Goal: Information Seeking & Learning: Learn about a topic

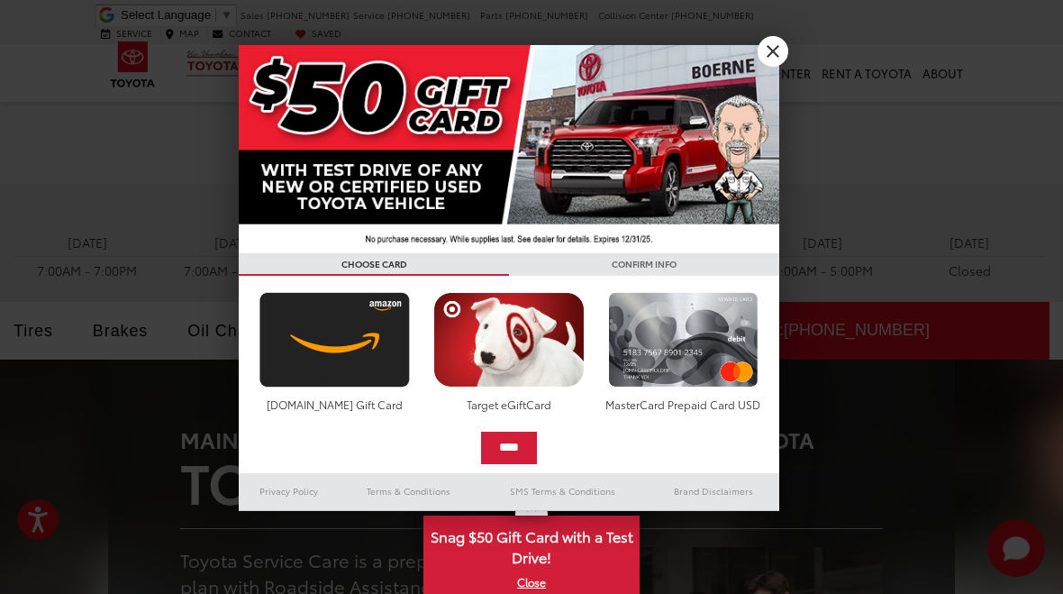
click at [787, 57] on div at bounding box center [531, 297] width 1063 height 594
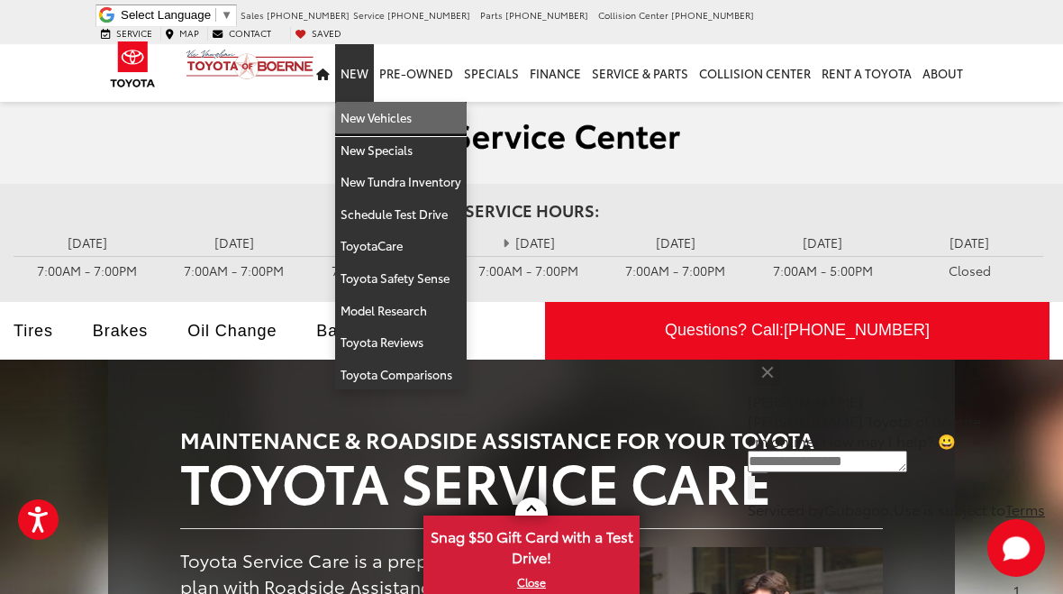
click at [409, 112] on link "New Vehicles" at bounding box center [401, 118] width 132 height 32
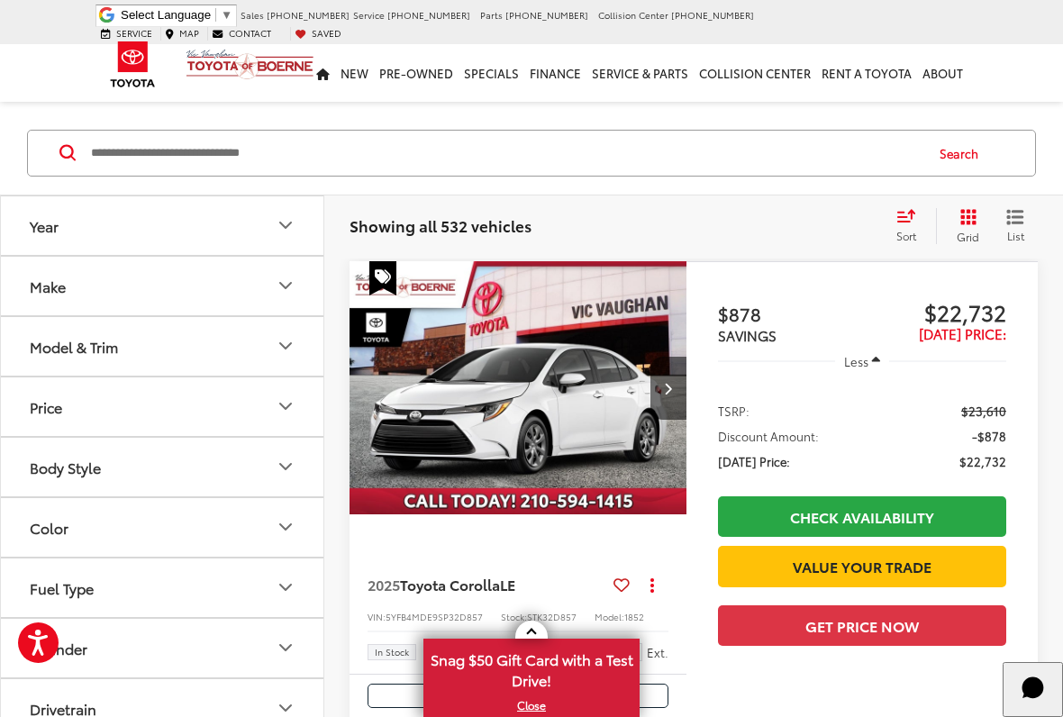
scroll to position [113, 0]
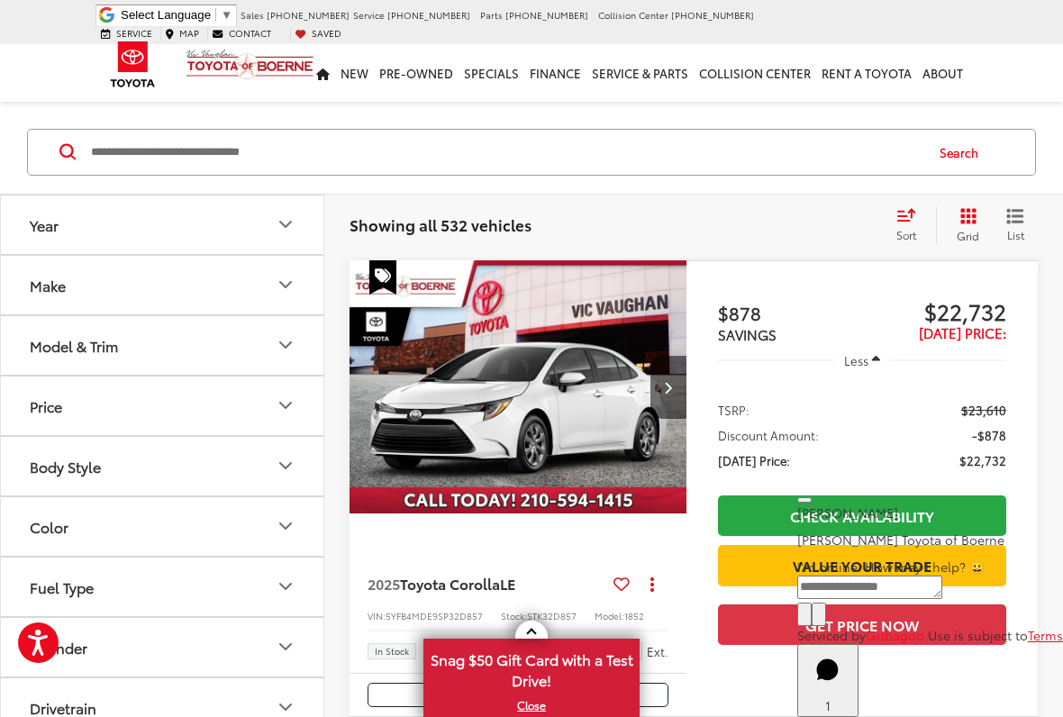
click at [291, 232] on icon "Year" at bounding box center [286, 225] width 22 height 22
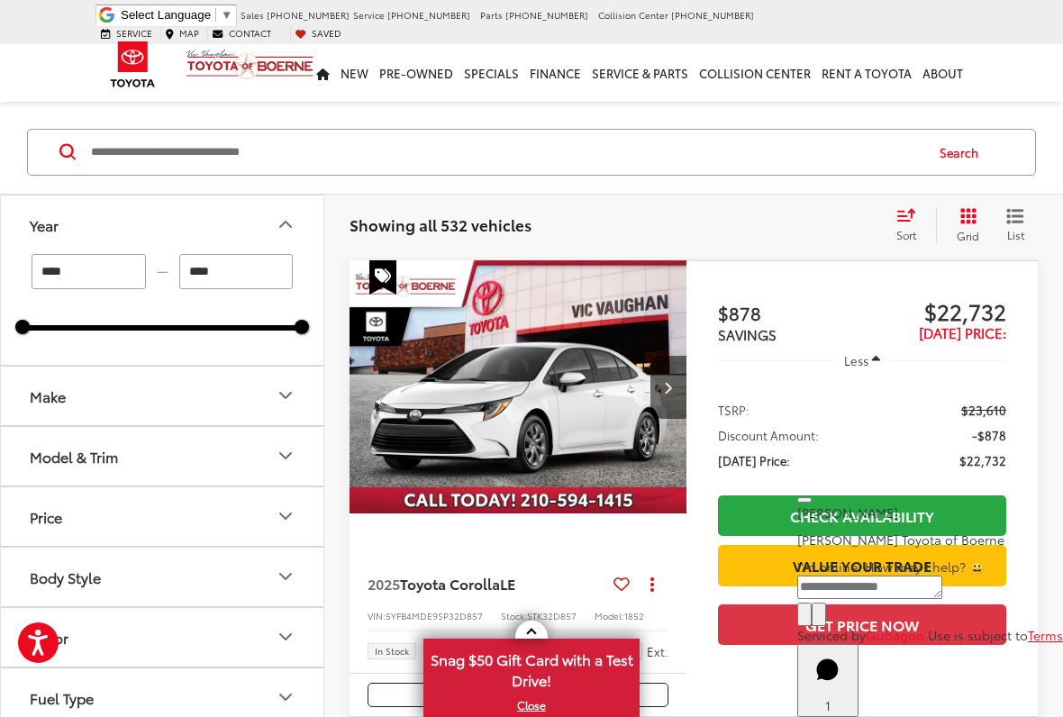
click at [296, 400] on icon "Make" at bounding box center [286, 396] width 22 height 22
click at [287, 575] on icon "Model & Trim" at bounding box center [286, 572] width 22 height 22
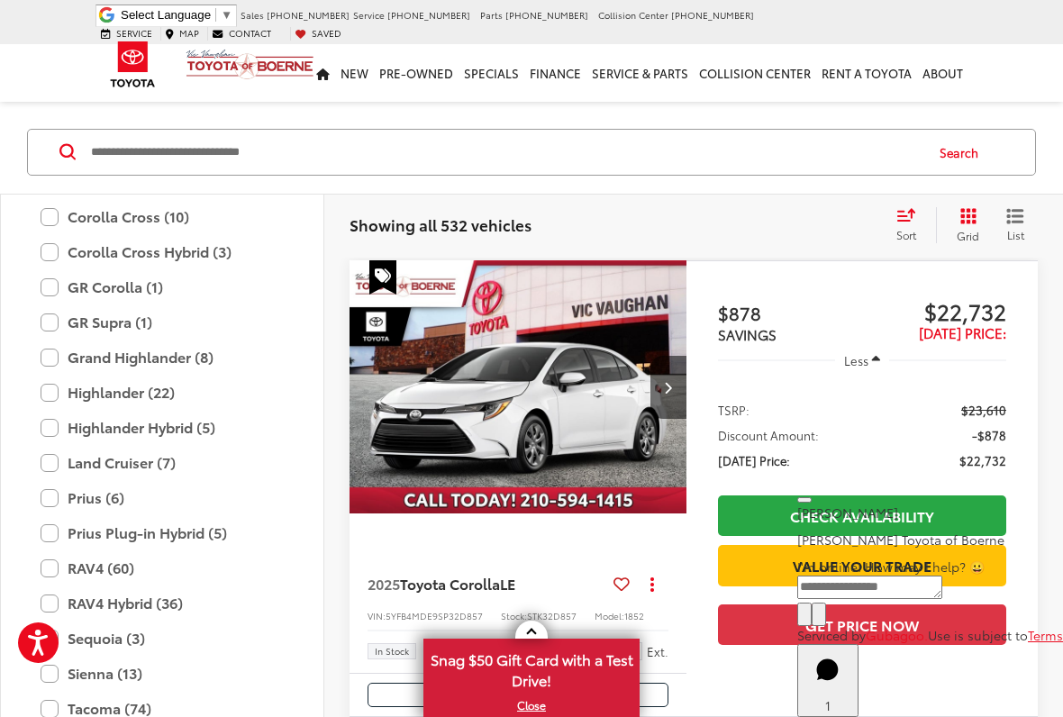
scroll to position [590, 0]
click at [48, 467] on label "Land Cruiser (7)" at bounding box center [162, 464] width 243 height 32
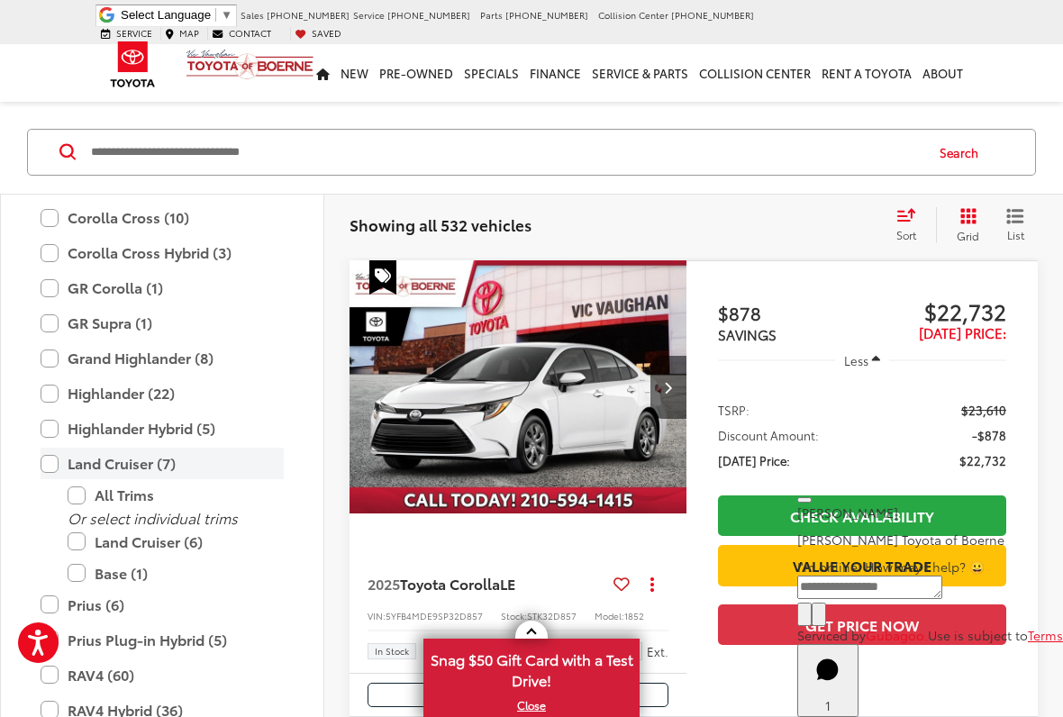
type input "****"
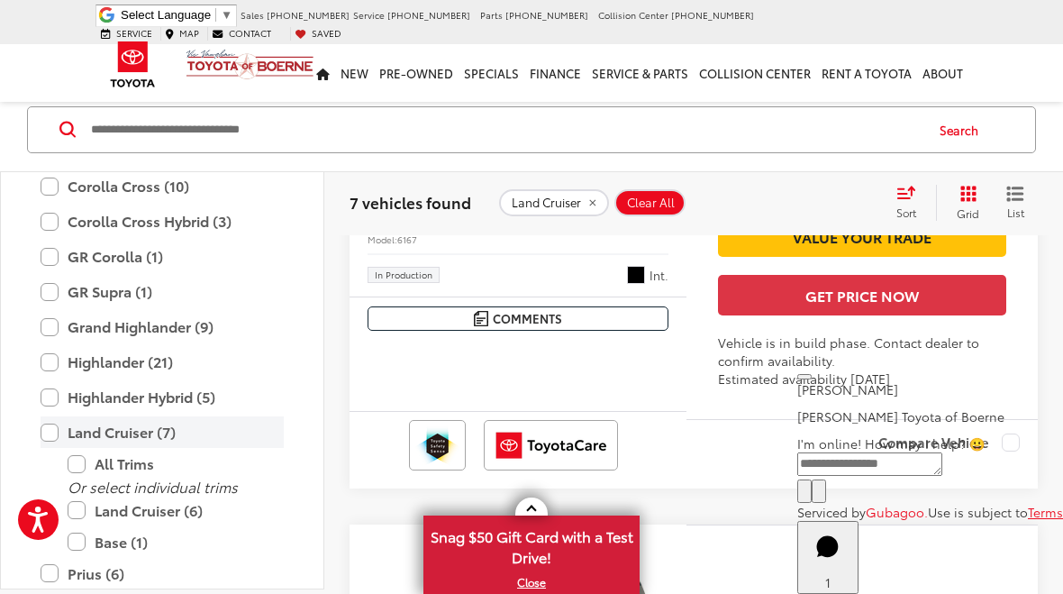
scroll to position [3698, 0]
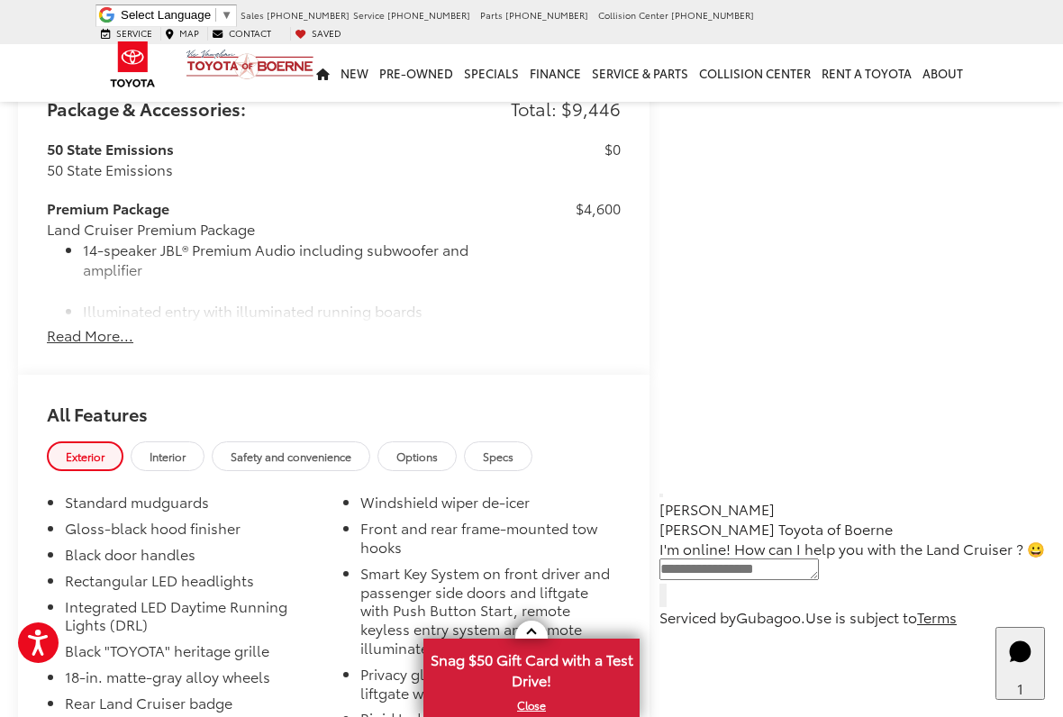
scroll to position [1964, 0]
click at [132, 326] on button "Read More..." at bounding box center [90, 334] width 86 height 21
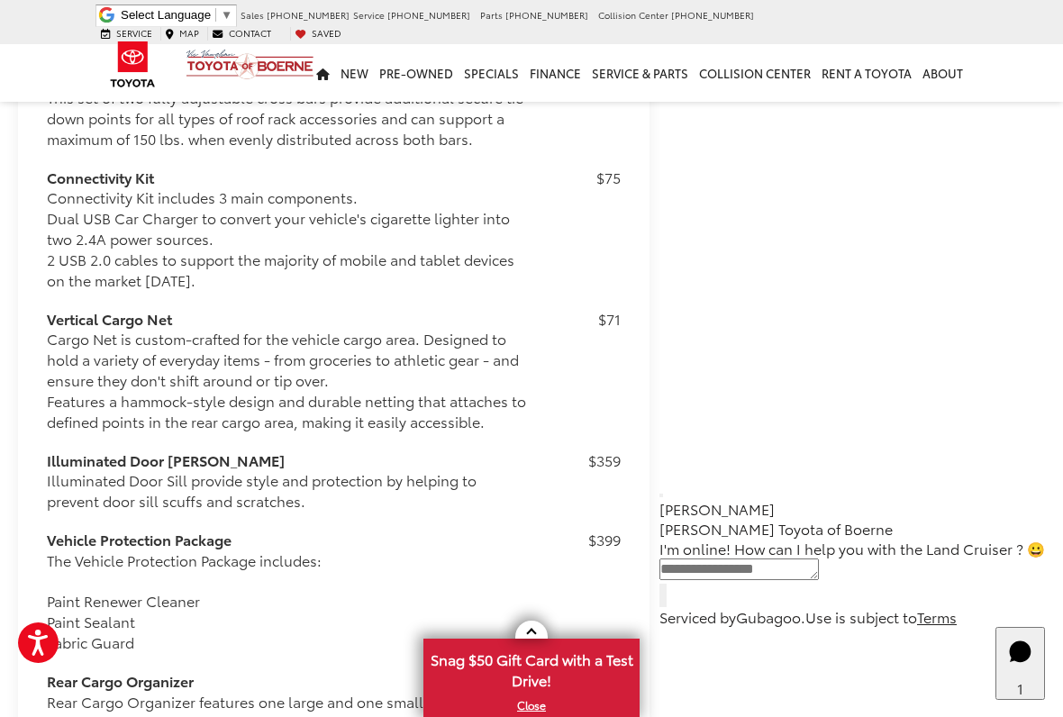
scroll to position [3054, 0]
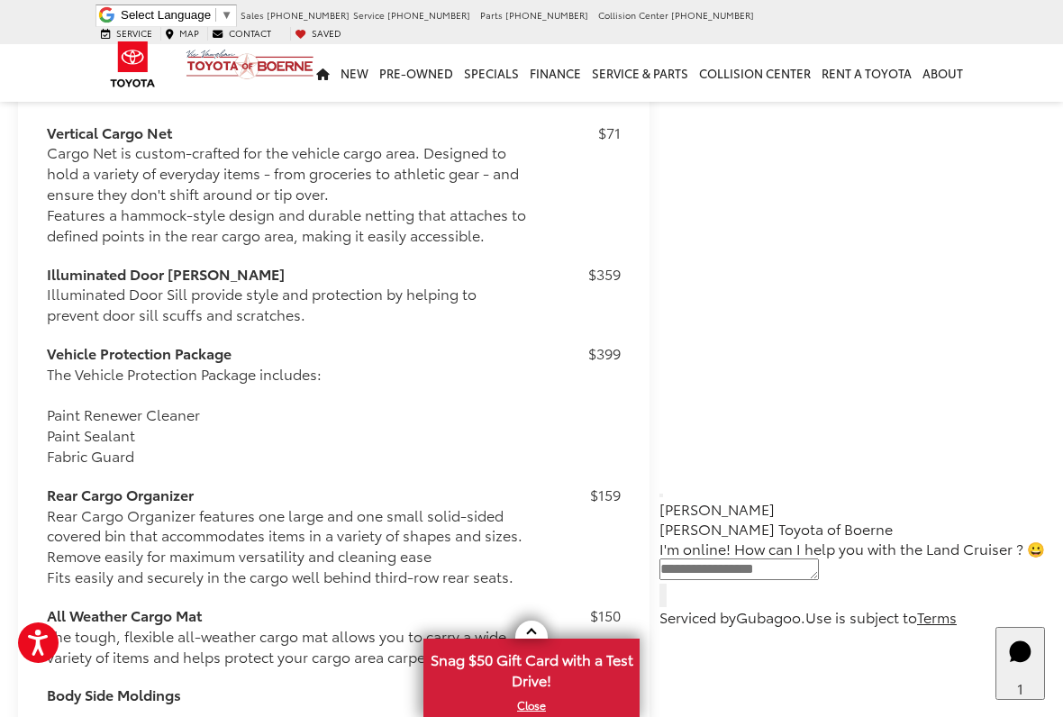
scroll to position [3240, 0]
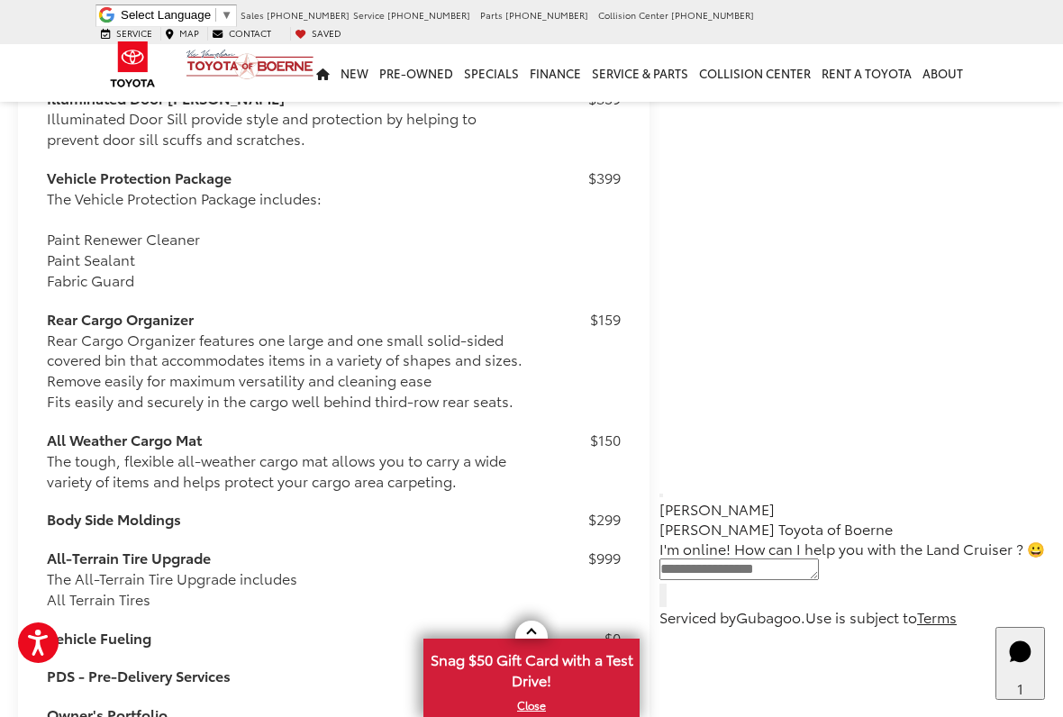
scroll to position [3418, 0]
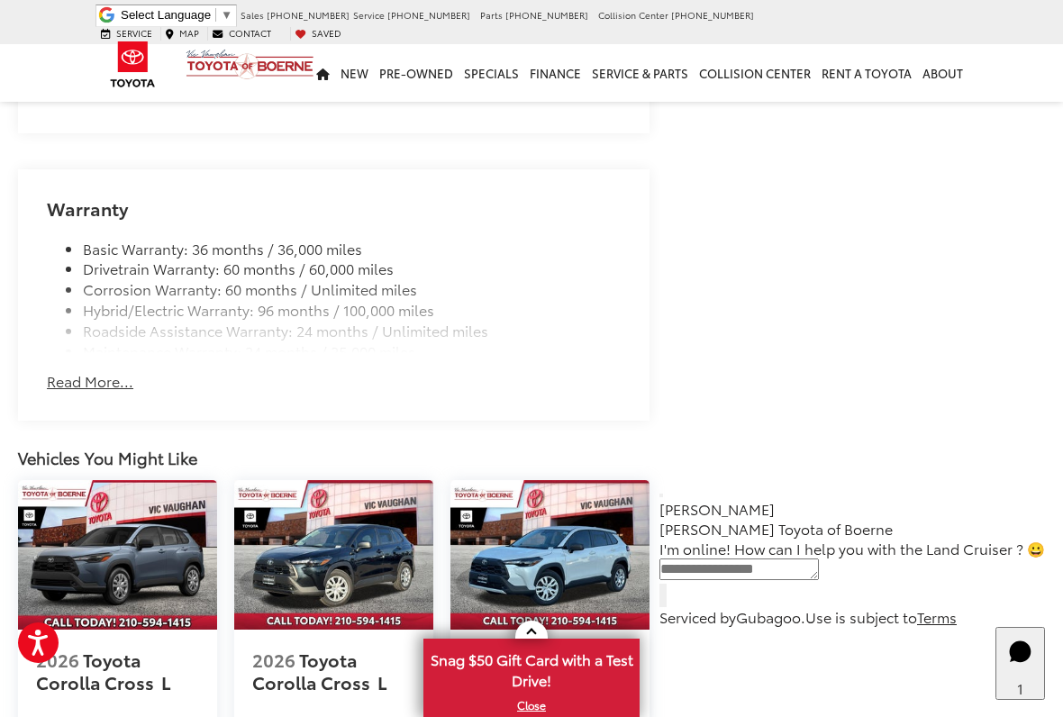
scroll to position [4655, 0]
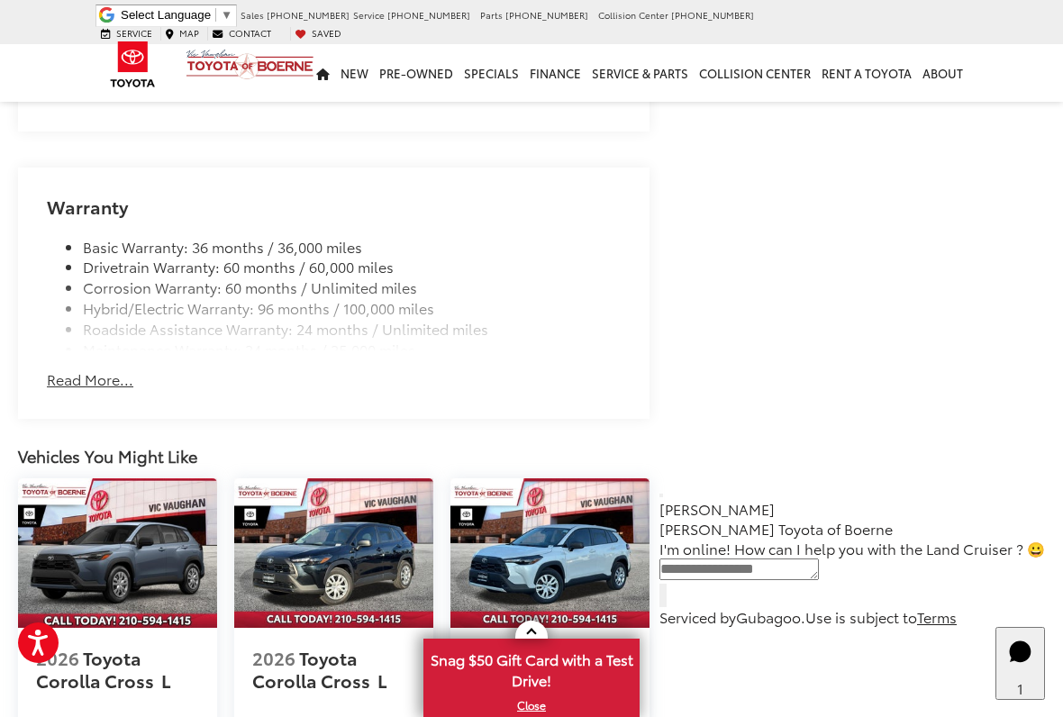
click at [52, 369] on button "Read More..." at bounding box center [90, 379] width 86 height 21
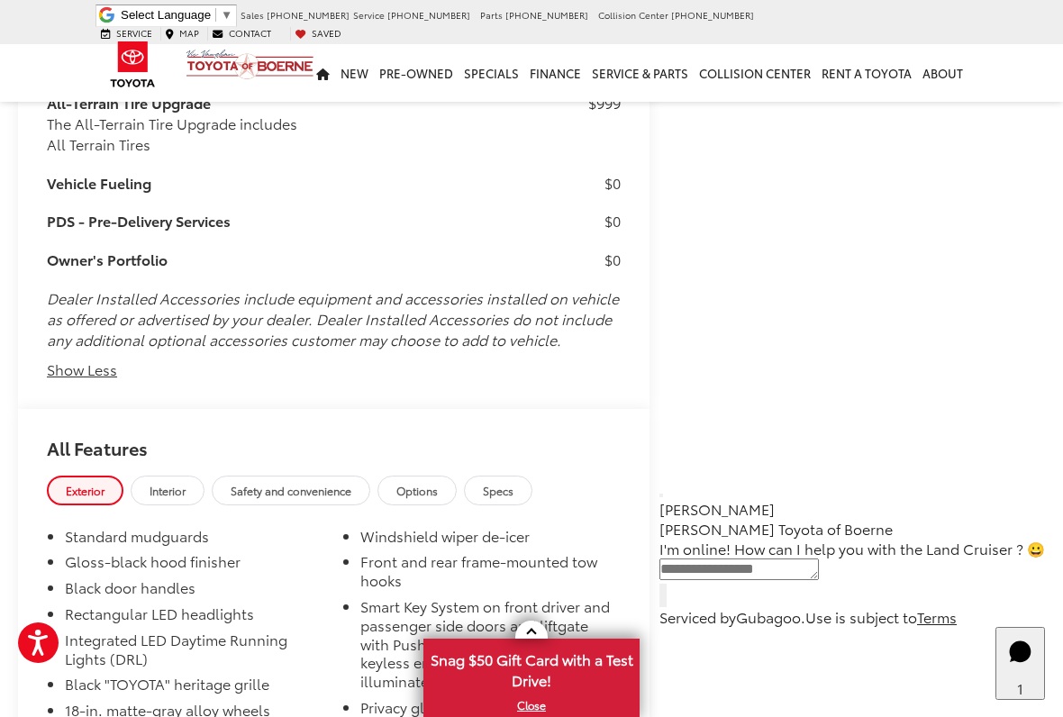
scroll to position [3869, 0]
click at [169, 477] on link "Interior" at bounding box center [168, 492] width 74 height 30
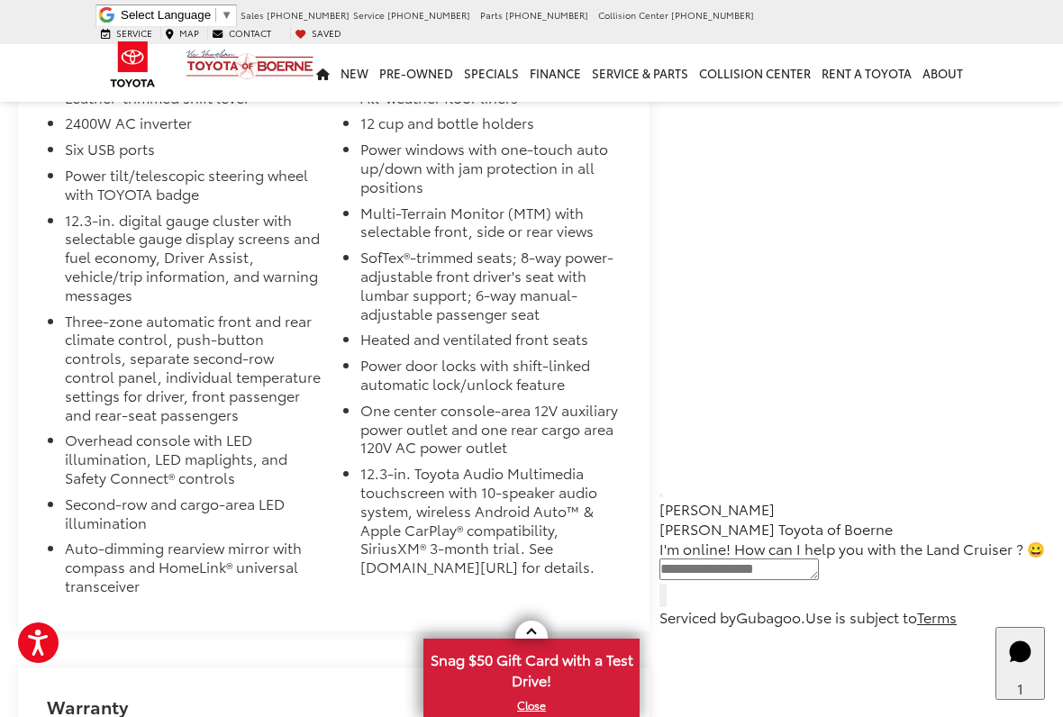
scroll to position [4312, 0]
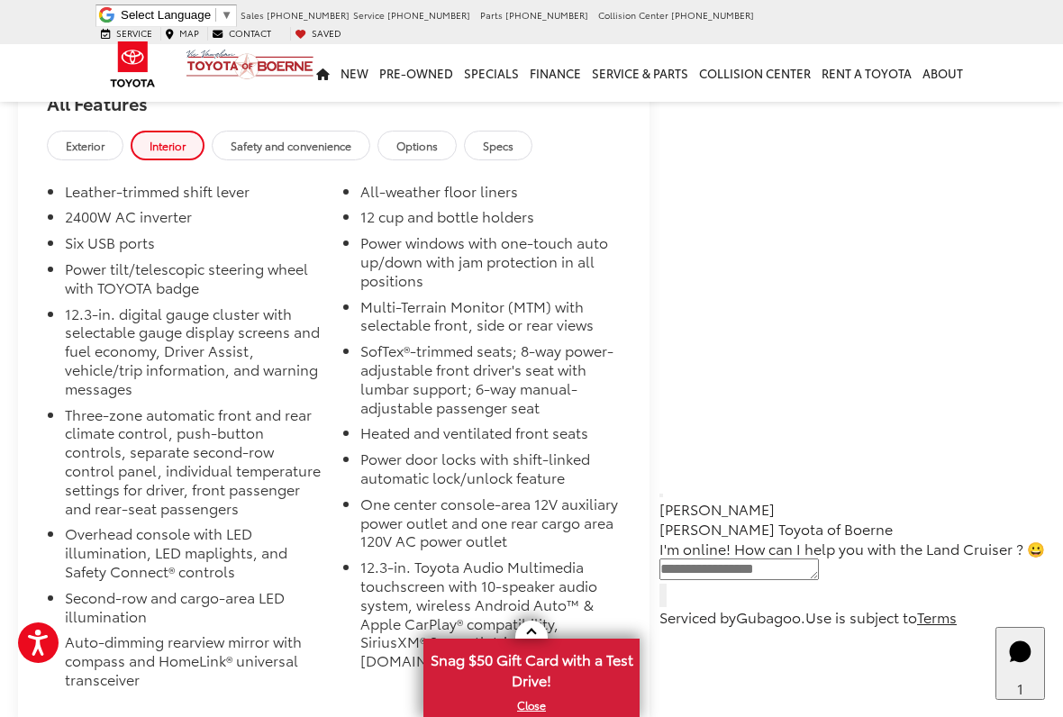
click at [105, 593] on li "Auto-dimming rearview mirror with compass and HomeLink® universal transceiver" at bounding box center [194, 664] width 259 height 63
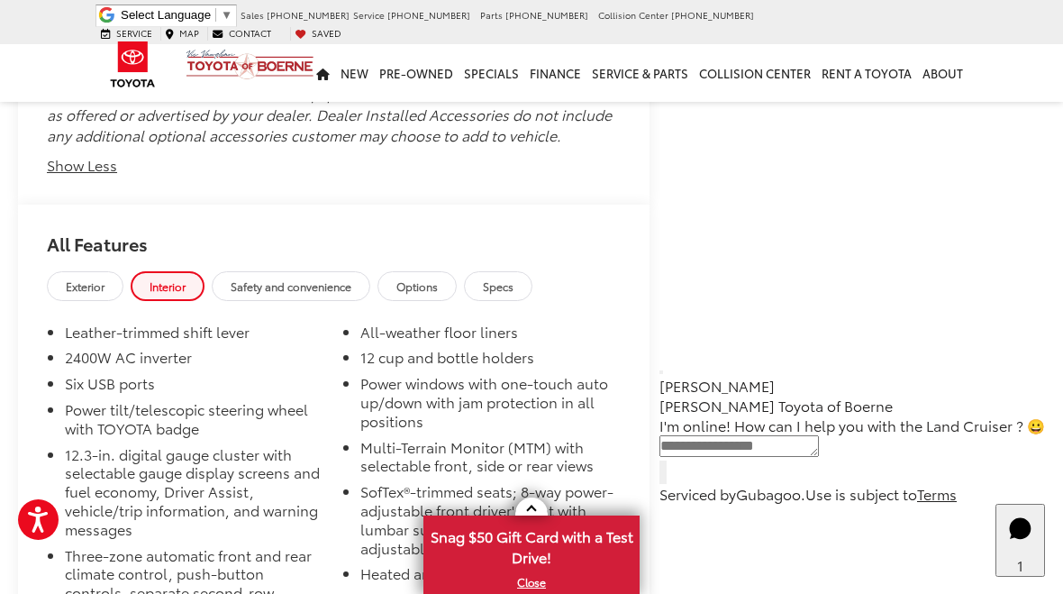
scroll to position [4074, 0]
click at [262, 279] on span "Safety and convenience" at bounding box center [291, 286] width 121 height 15
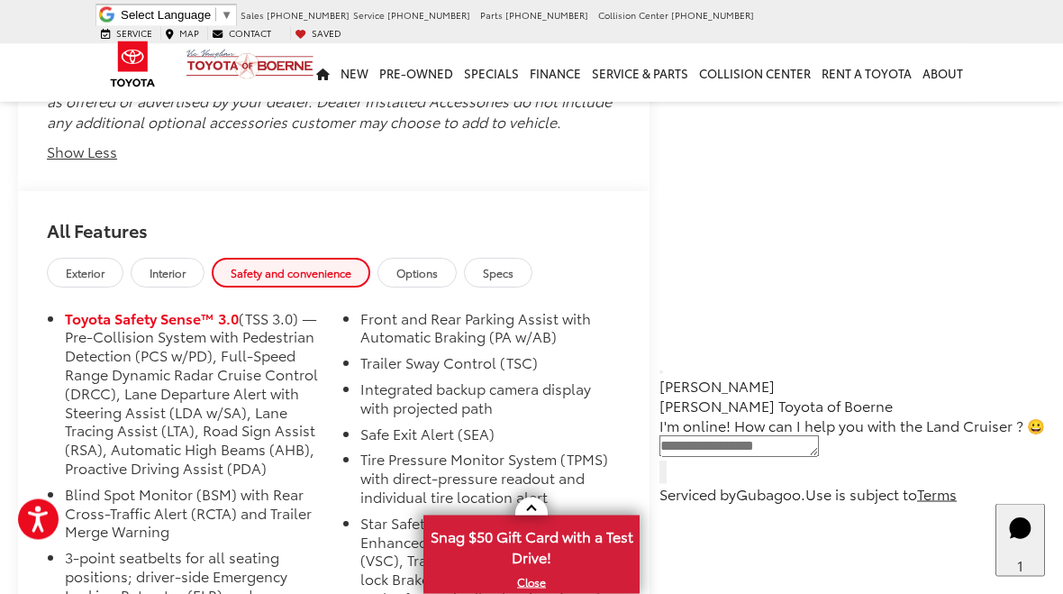
scroll to position [4087, 0]
click at [432, 259] on link "Options" at bounding box center [417, 274] width 79 height 30
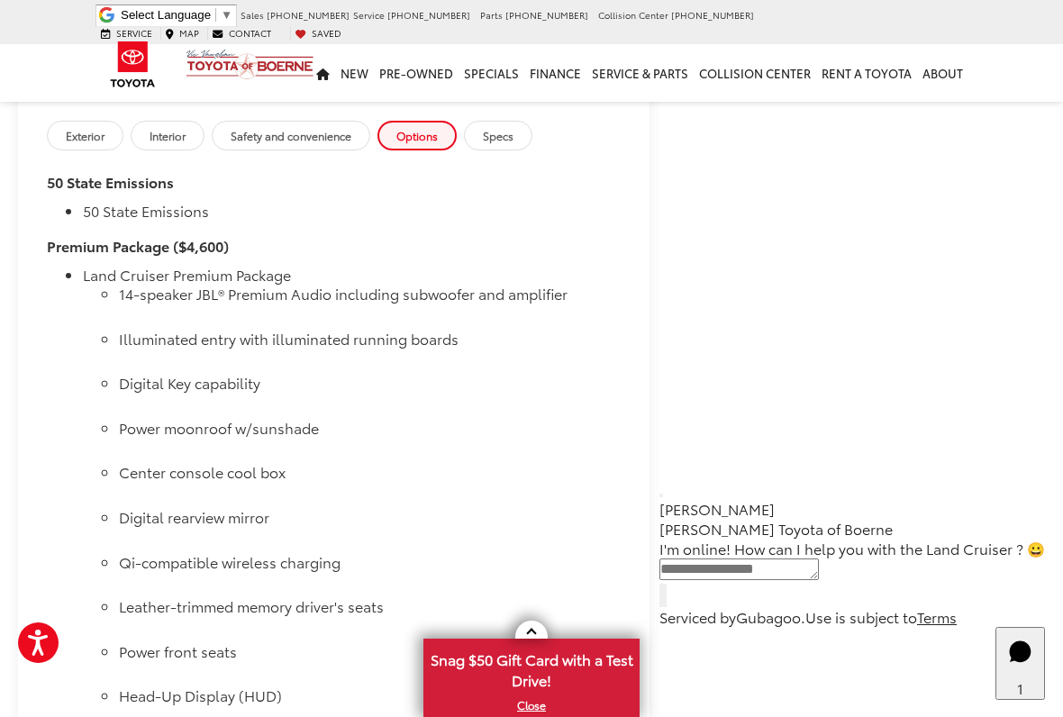
scroll to position [4229, 0]
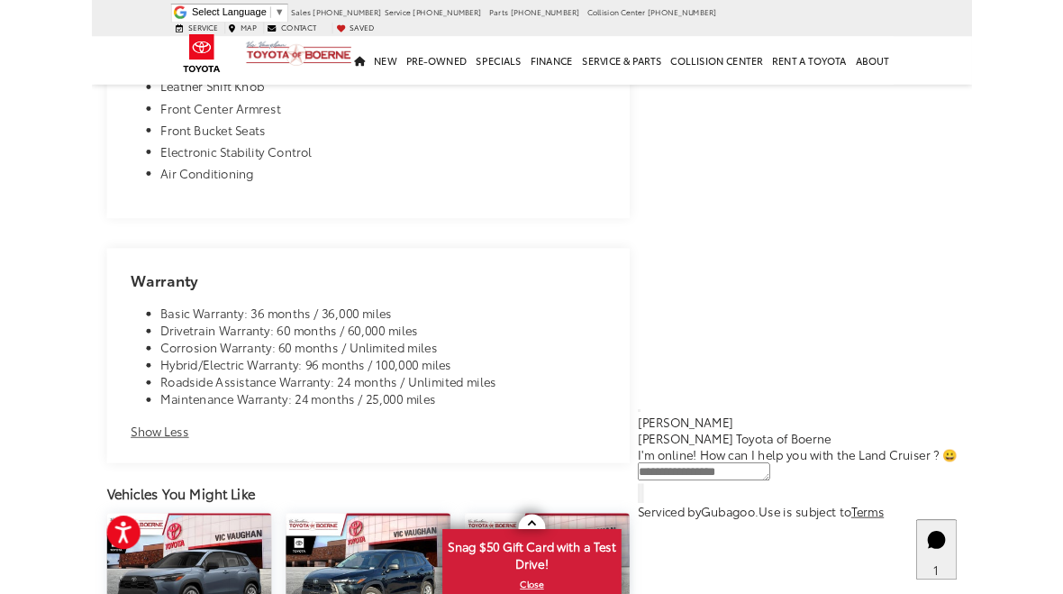
scroll to position [8822, 0]
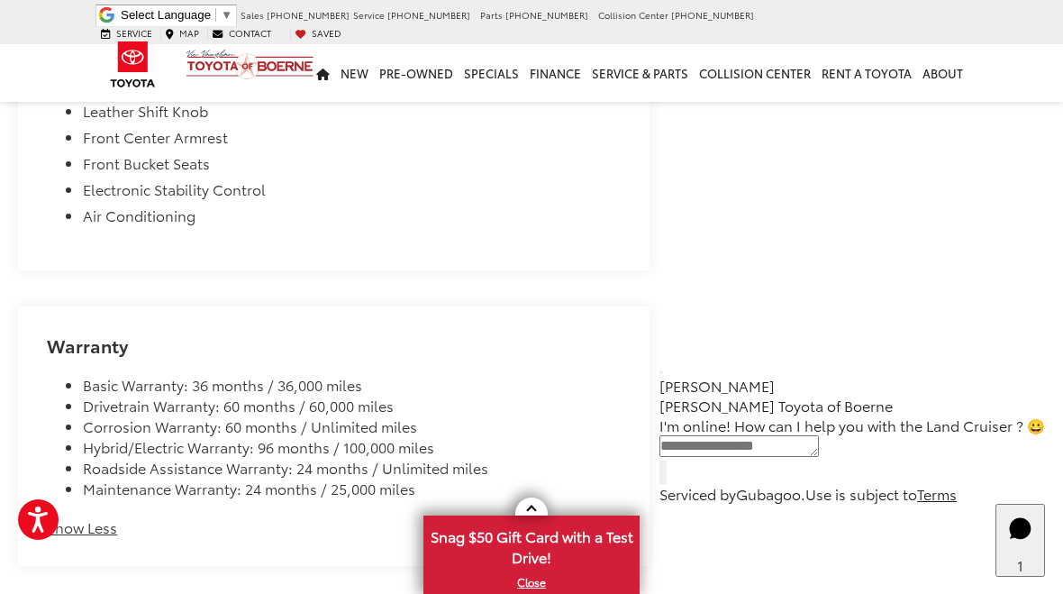
click at [23, 378] on div "Warranty Basic Warranty: 36 months / 36,000 miles Drivetrain Warranty: 60 month…" at bounding box center [334, 436] width 632 height 260
click at [64, 517] on button "Show Less" at bounding box center [82, 527] width 70 height 21
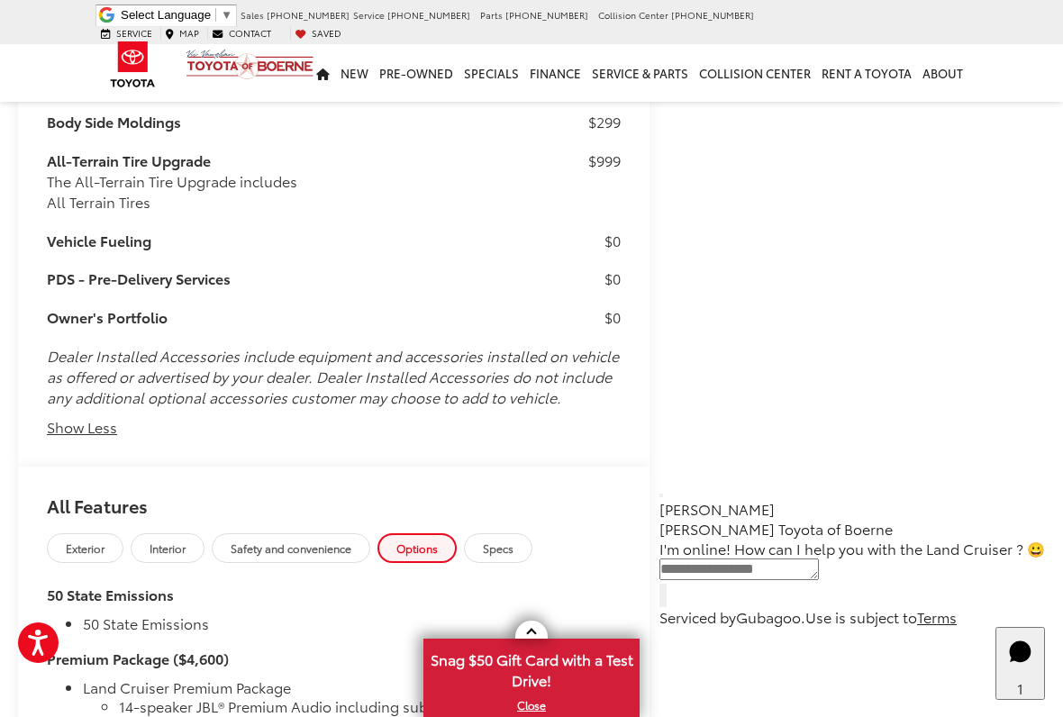
scroll to position [3815, 0]
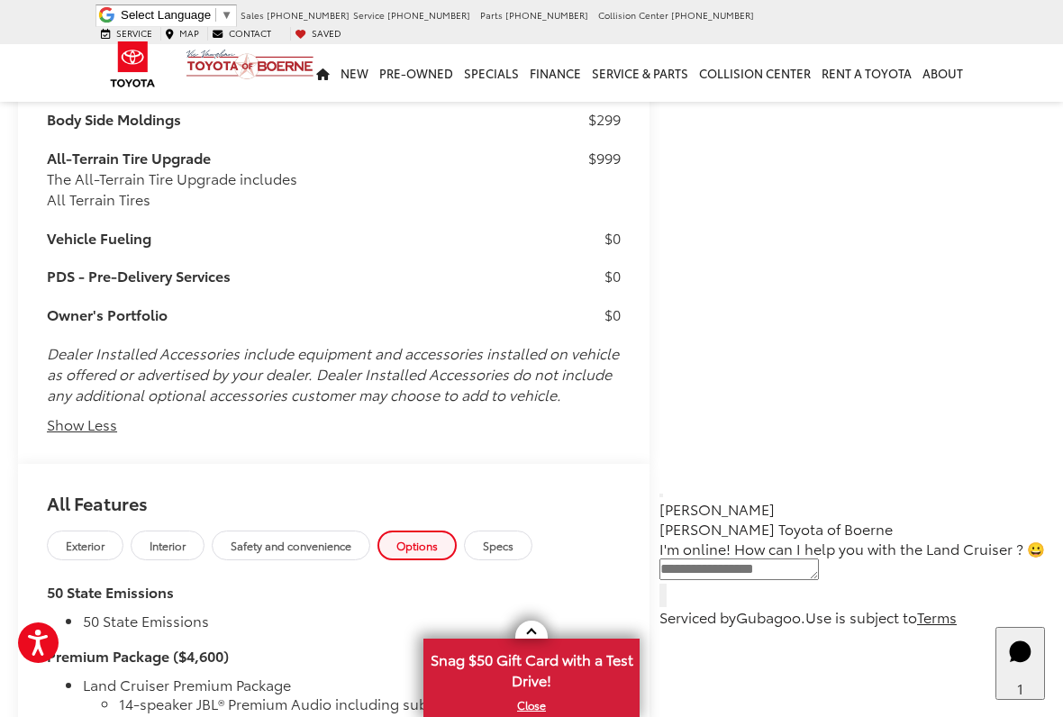
click at [497, 531] on link "Specs" at bounding box center [498, 546] width 68 height 30
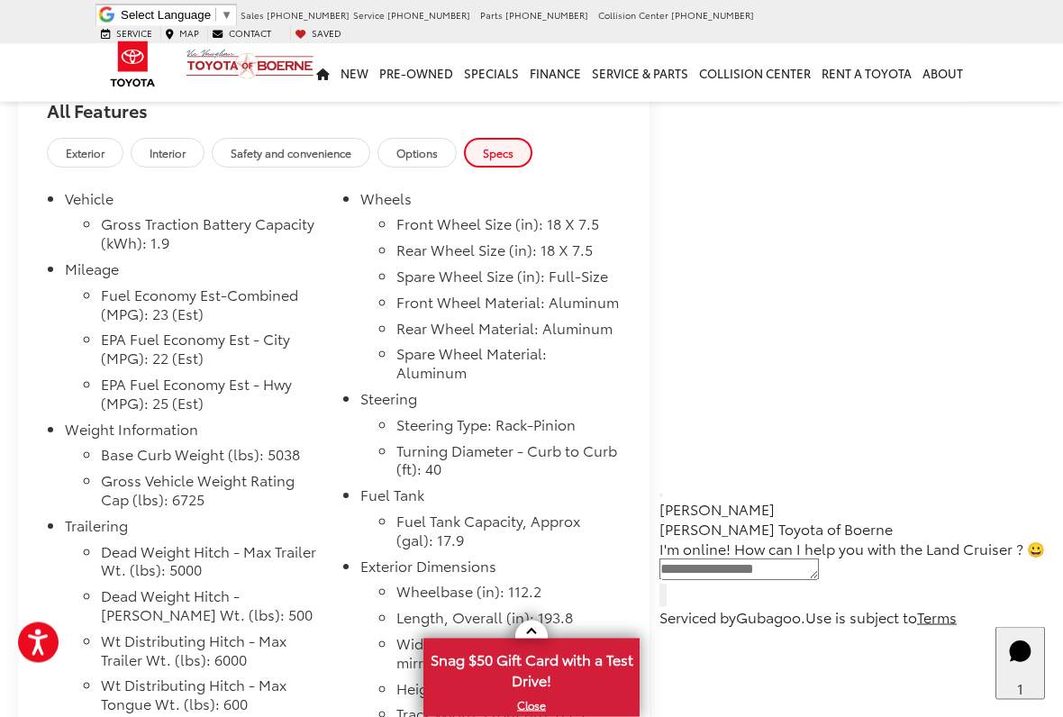
scroll to position [4213, 0]
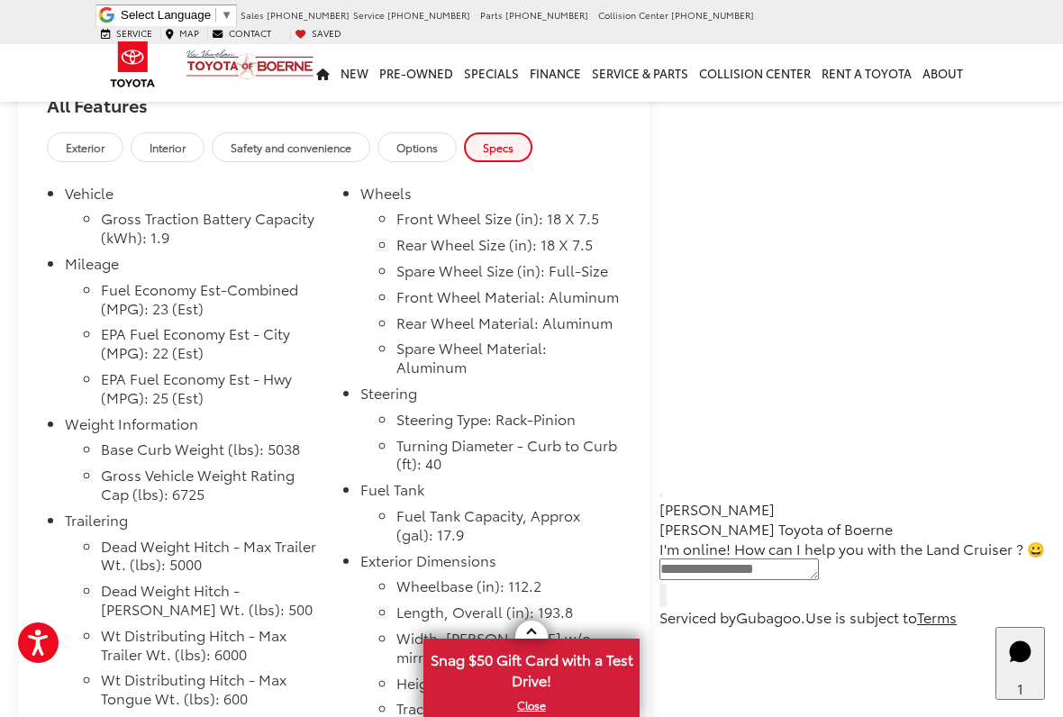
click at [107, 537] on li "Dead Weight Hitch - Max Trailer Wt. (lbs): 5000" at bounding box center [212, 559] width 223 height 45
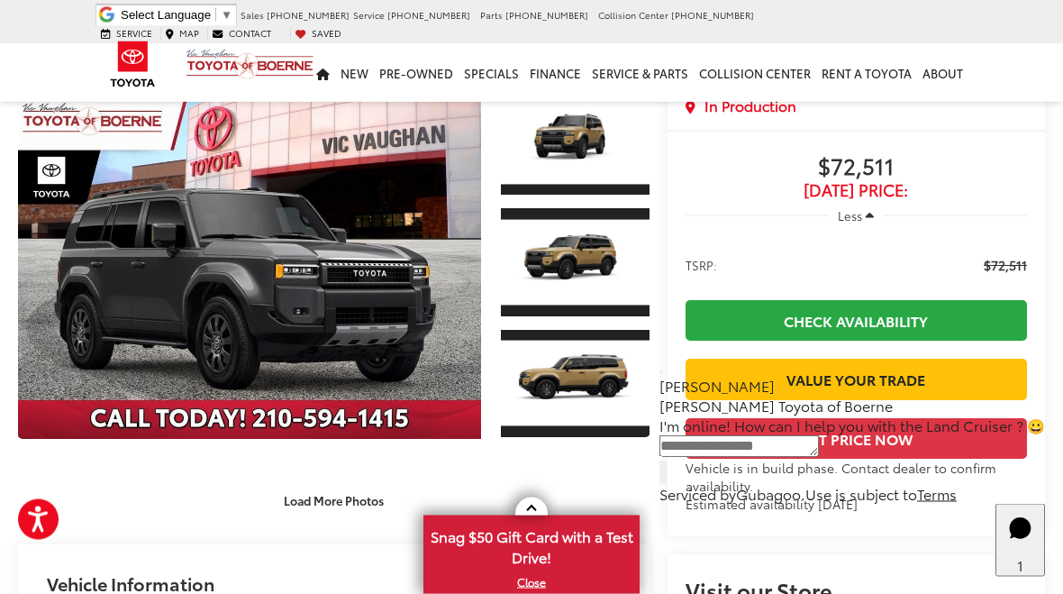
scroll to position [0, 0]
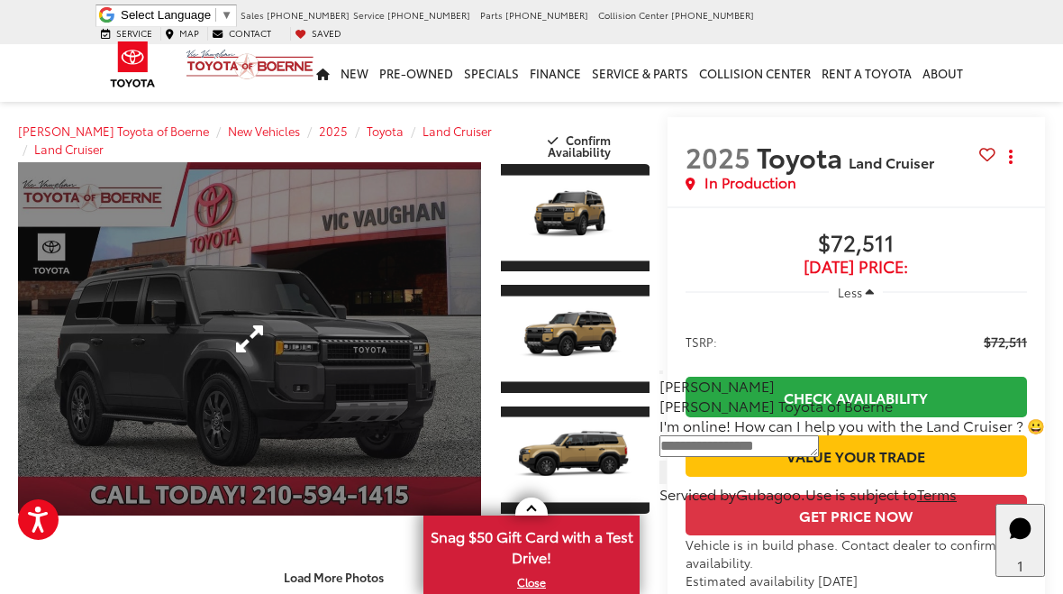
click at [60, 388] on link "Expand Photo 0" at bounding box center [249, 338] width 463 height 353
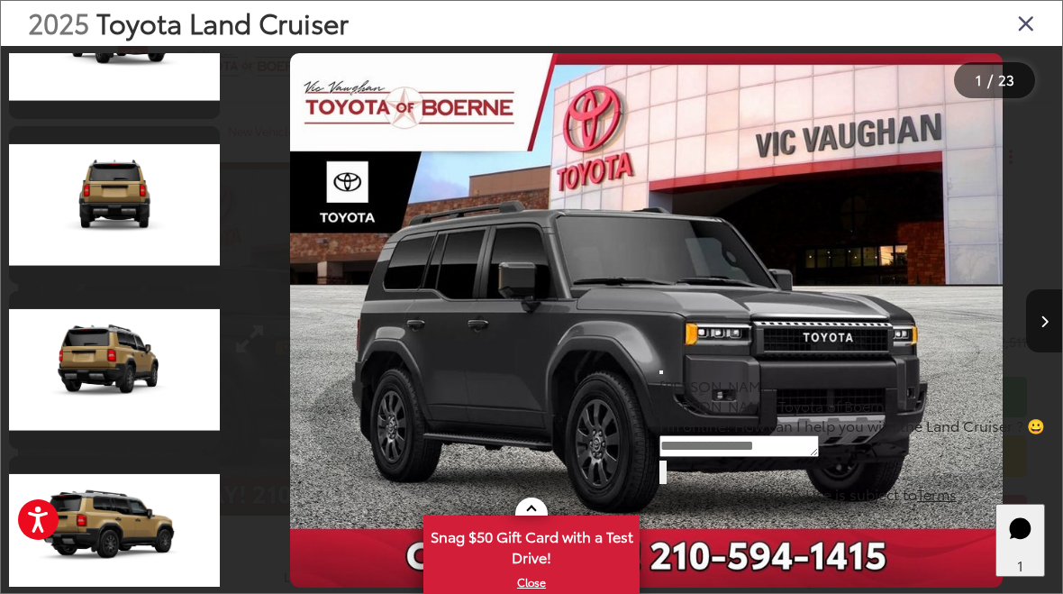
scroll to position [1259, 0]
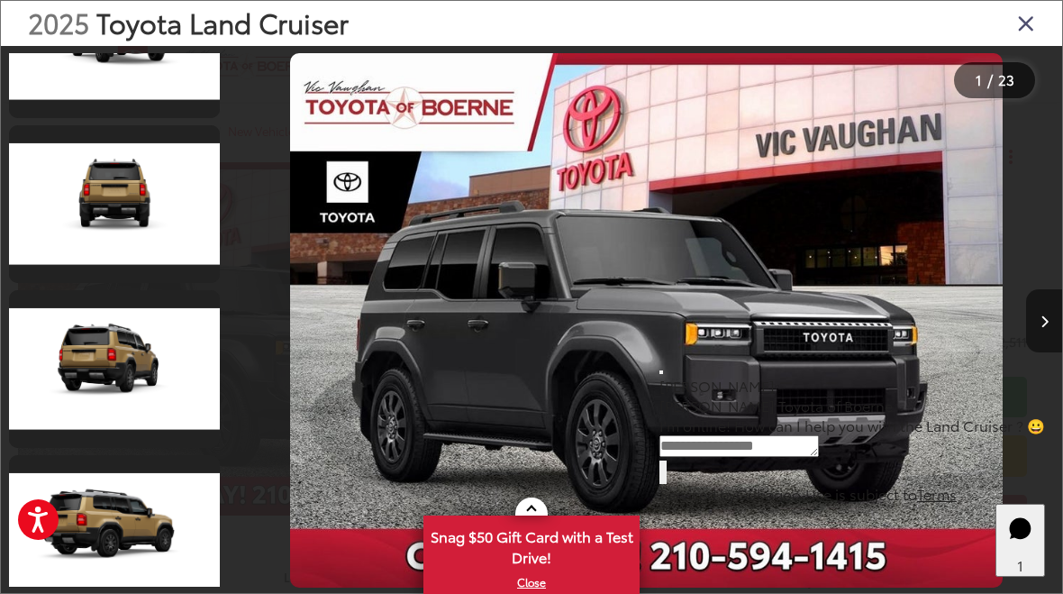
click at [1057, 323] on button "Next image" at bounding box center [1044, 320] width 36 height 63
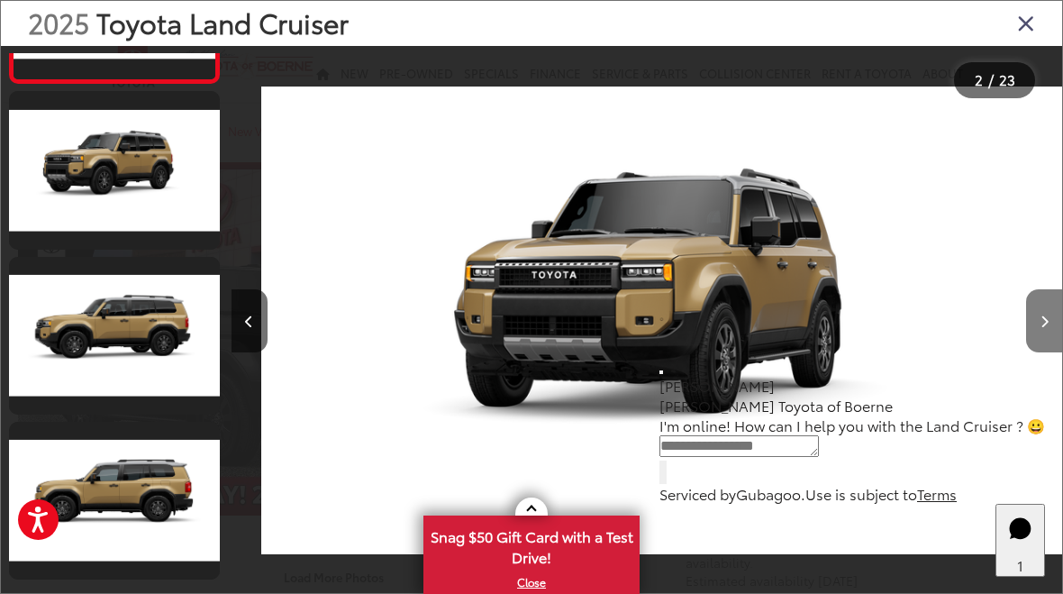
scroll to position [0, 831]
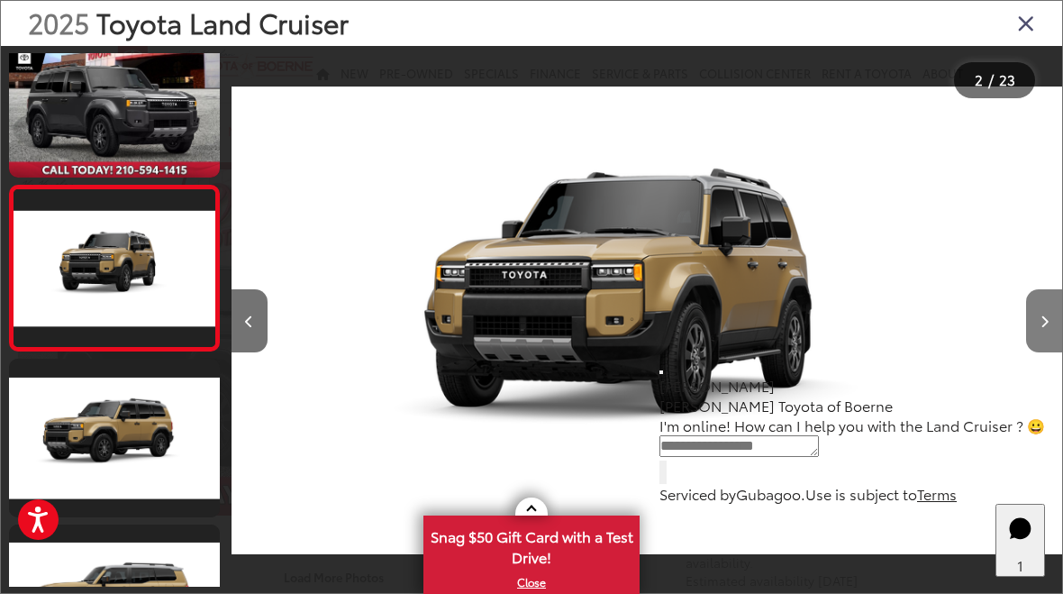
click at [1042, 337] on button "Next image" at bounding box center [1044, 320] width 36 height 63
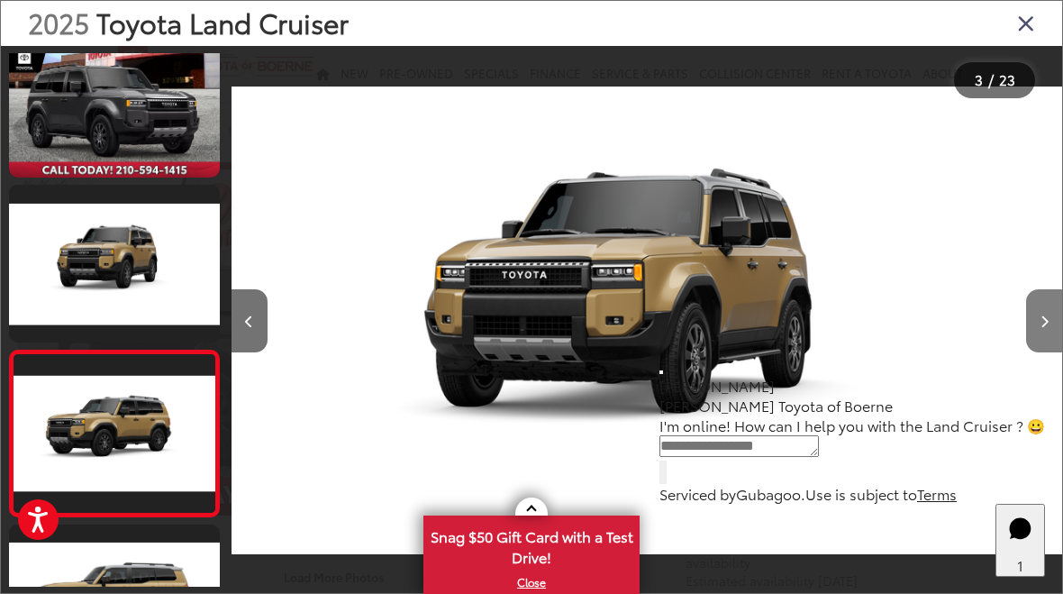
scroll to position [0, 1491]
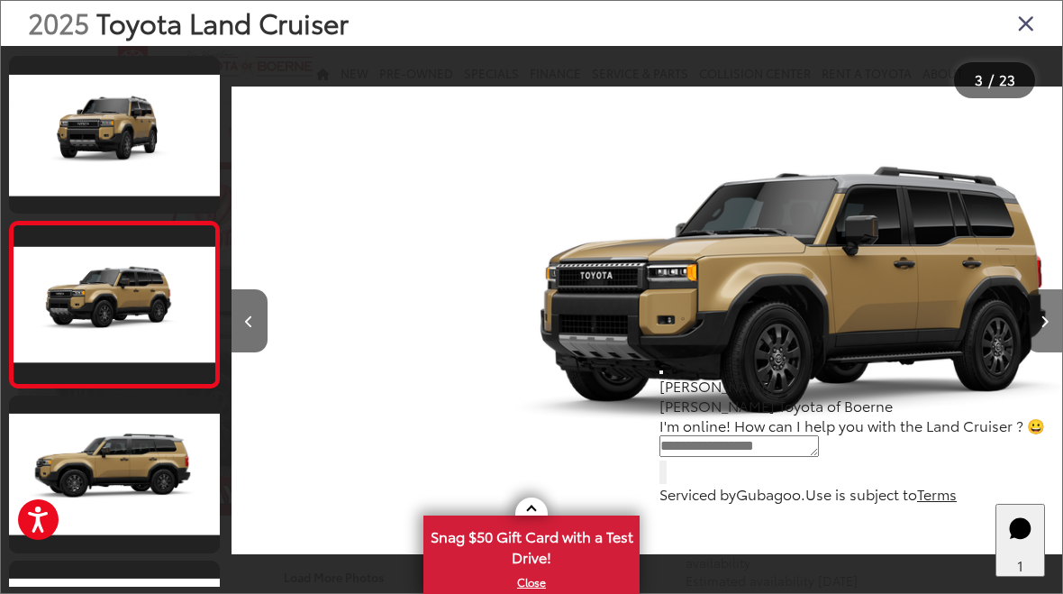
click at [1051, 333] on button "Next image" at bounding box center [1044, 320] width 36 height 63
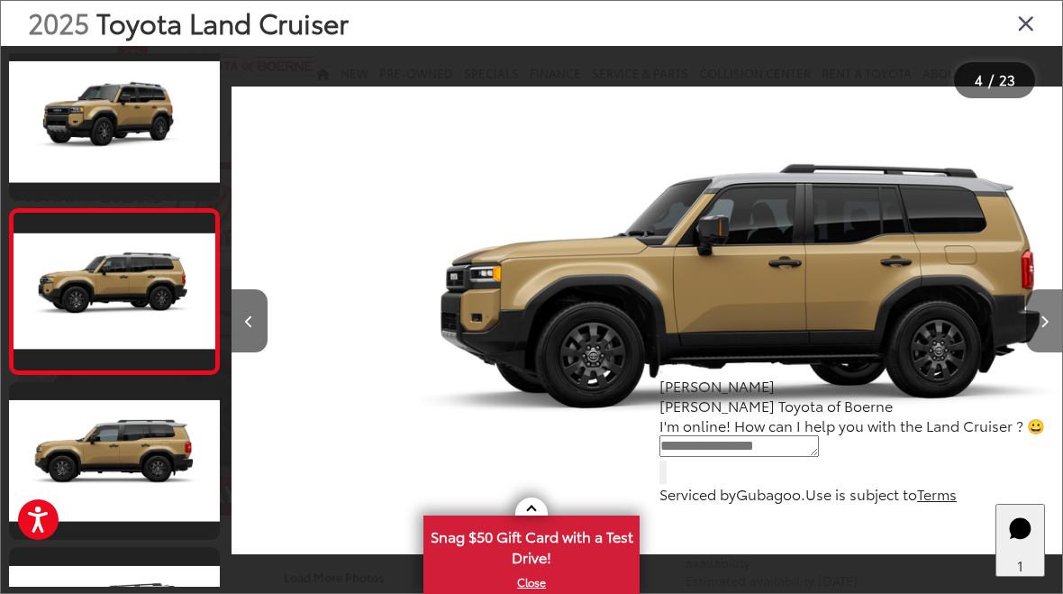
scroll to position [365, 0]
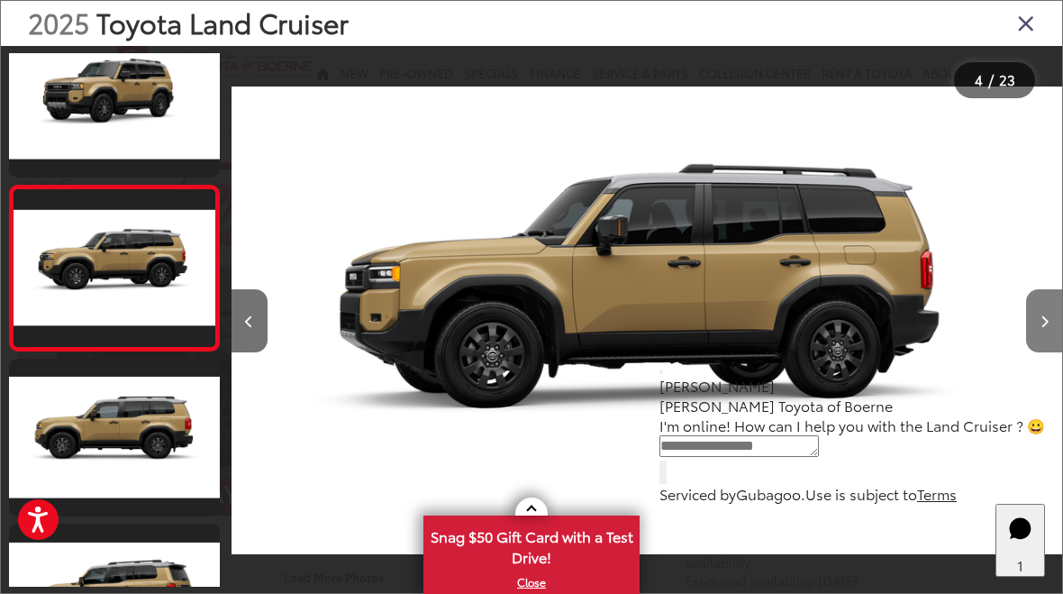
click at [1042, 328] on button "Next image" at bounding box center [1044, 320] width 36 height 63
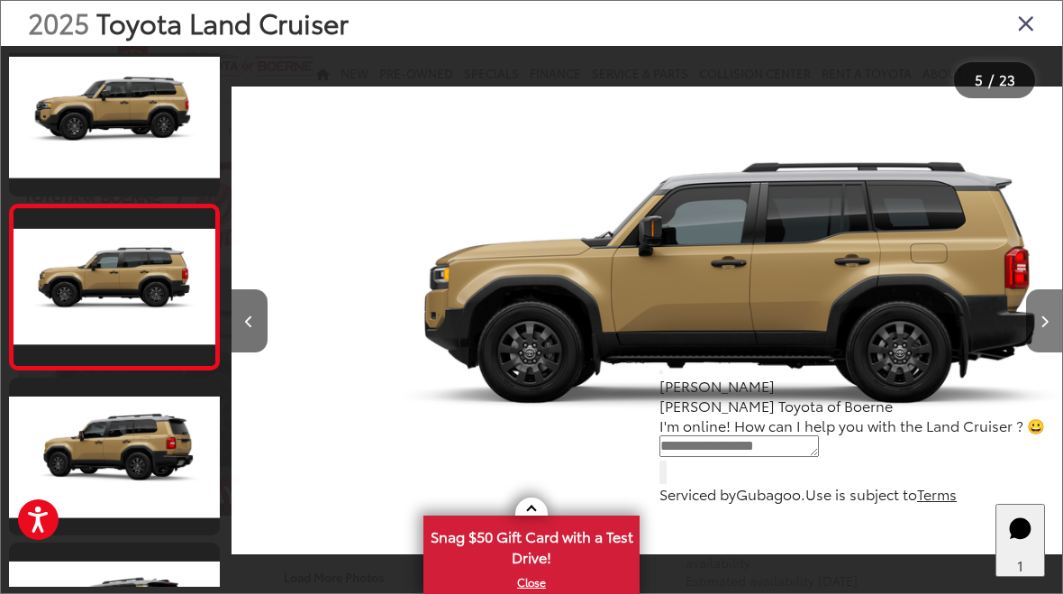
scroll to position [0, 3325]
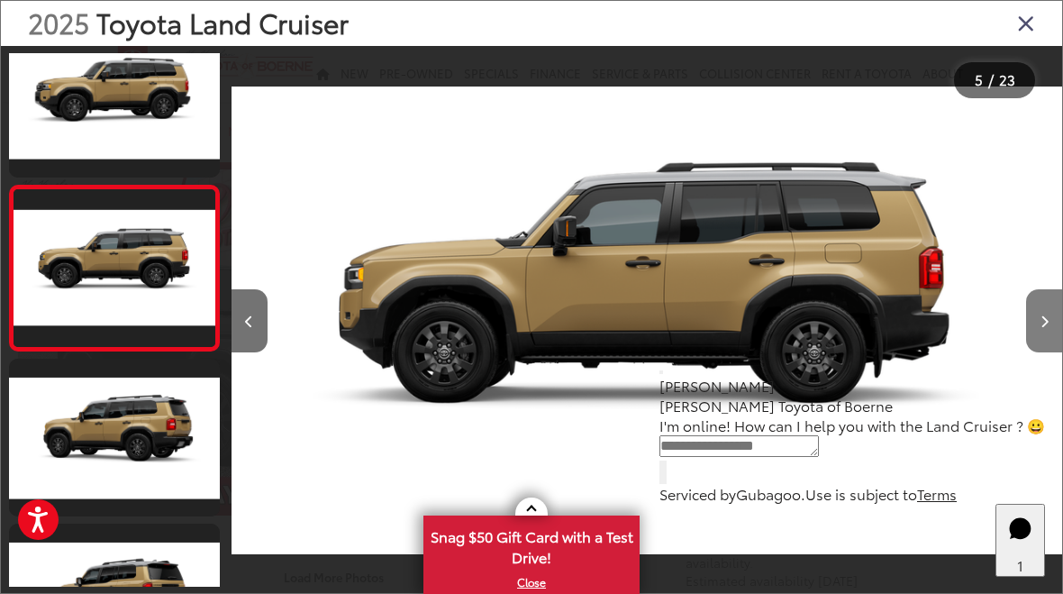
click at [1040, 330] on button "Next image" at bounding box center [1044, 320] width 36 height 63
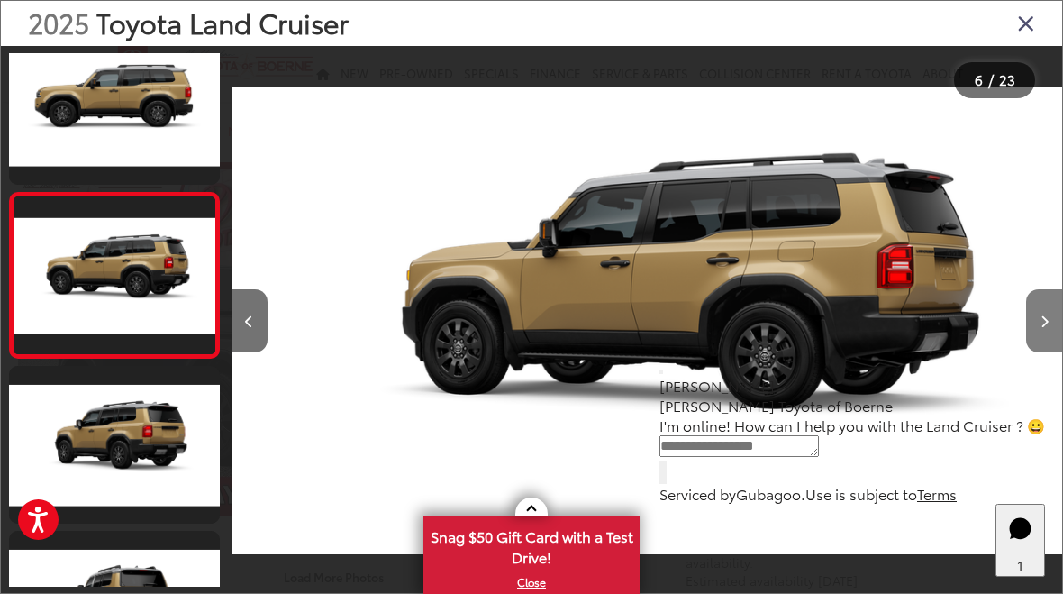
scroll to position [0, 4155]
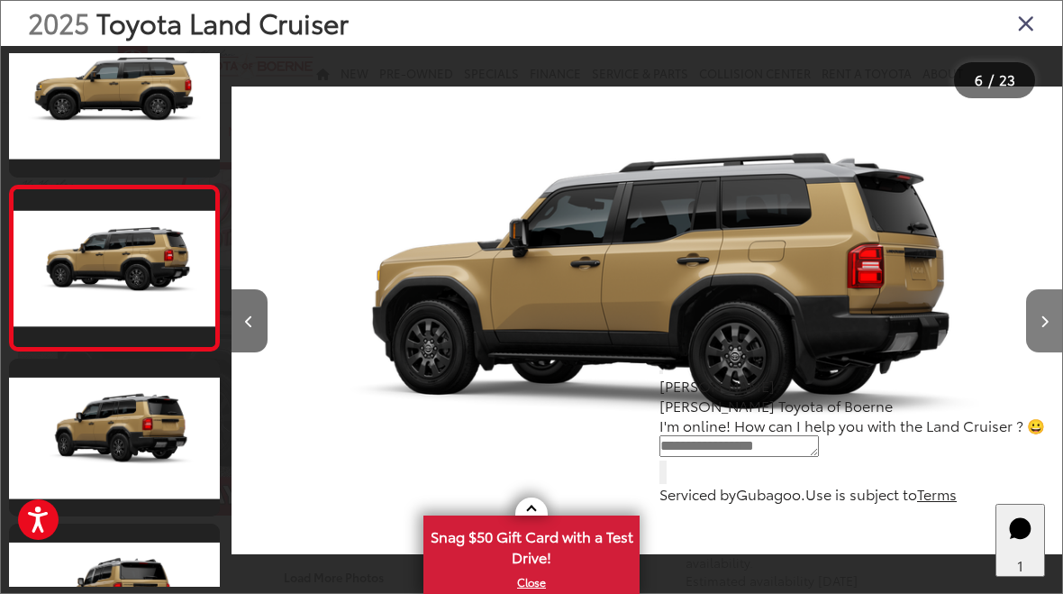
click at [1046, 328] on button "Next image" at bounding box center [1044, 320] width 36 height 63
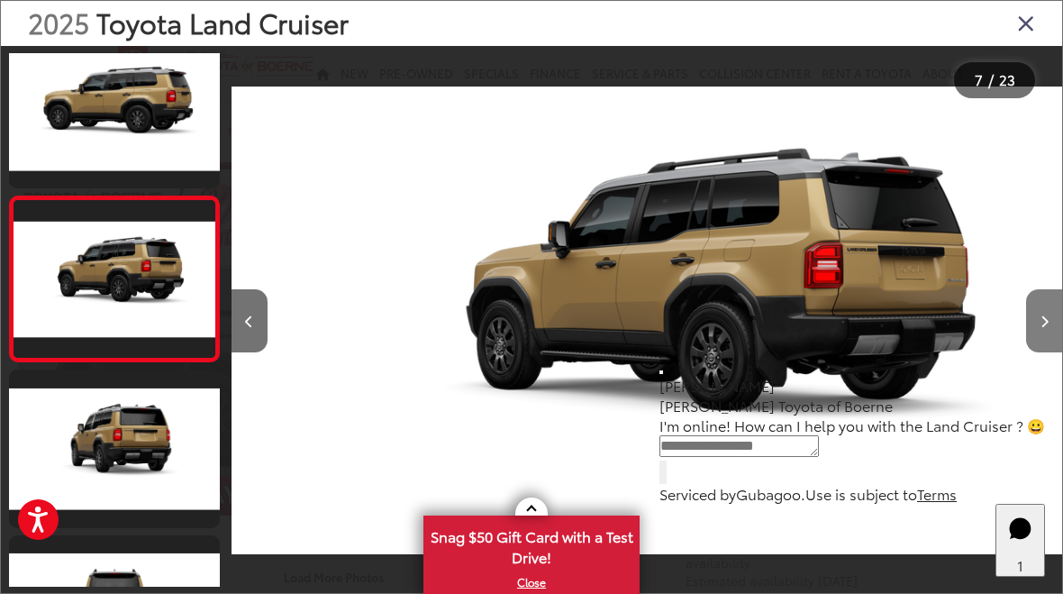
scroll to position [0, 4986]
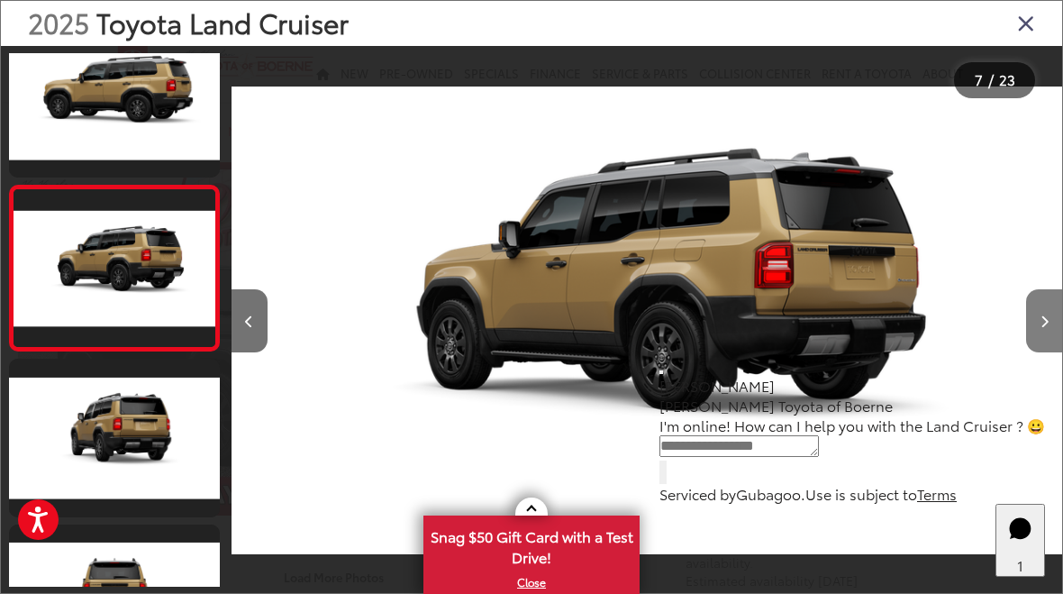
click at [1054, 326] on button "Next image" at bounding box center [1044, 320] width 36 height 63
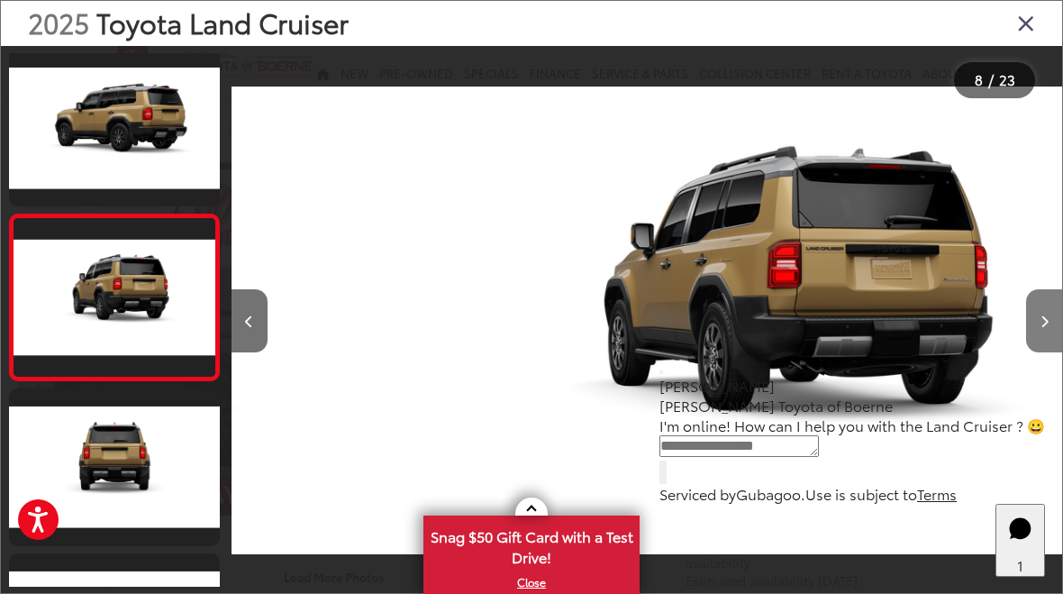
scroll to position [0, 0]
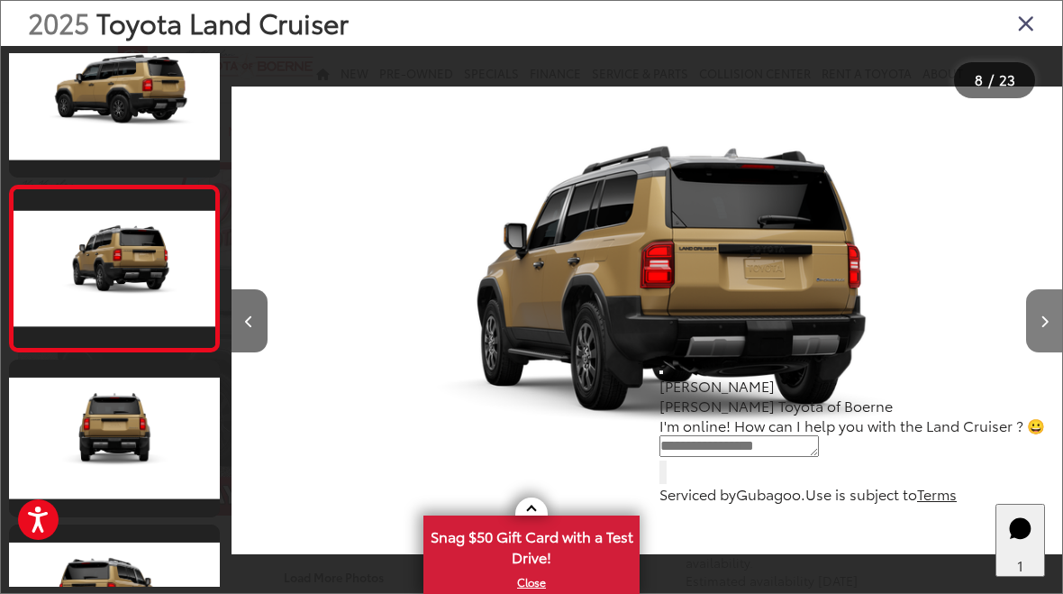
click at [1052, 323] on button "Next image" at bounding box center [1044, 320] width 36 height 63
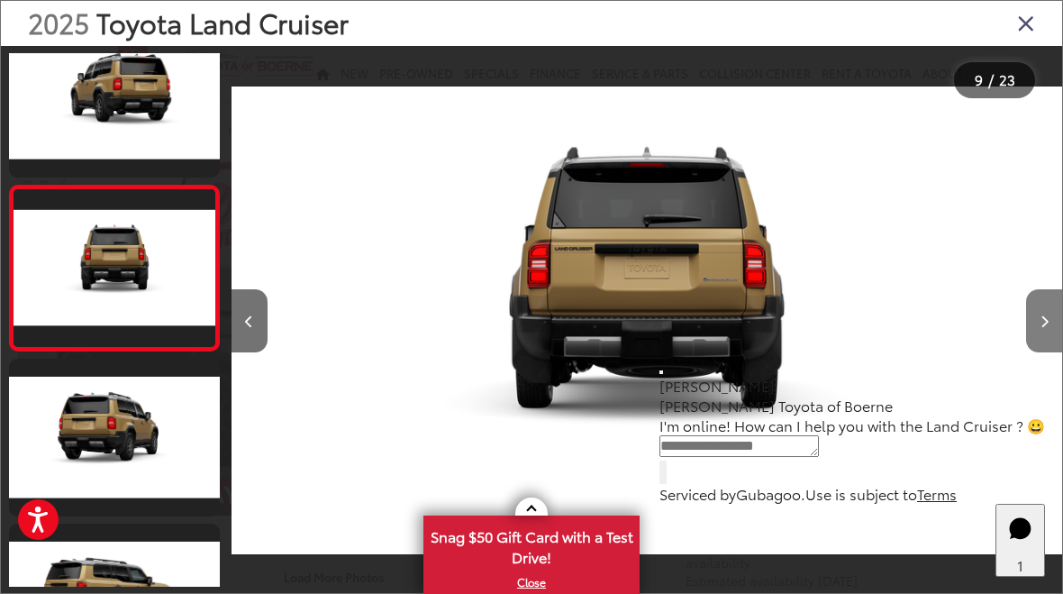
click at [1051, 325] on button "Next image" at bounding box center [1044, 320] width 36 height 63
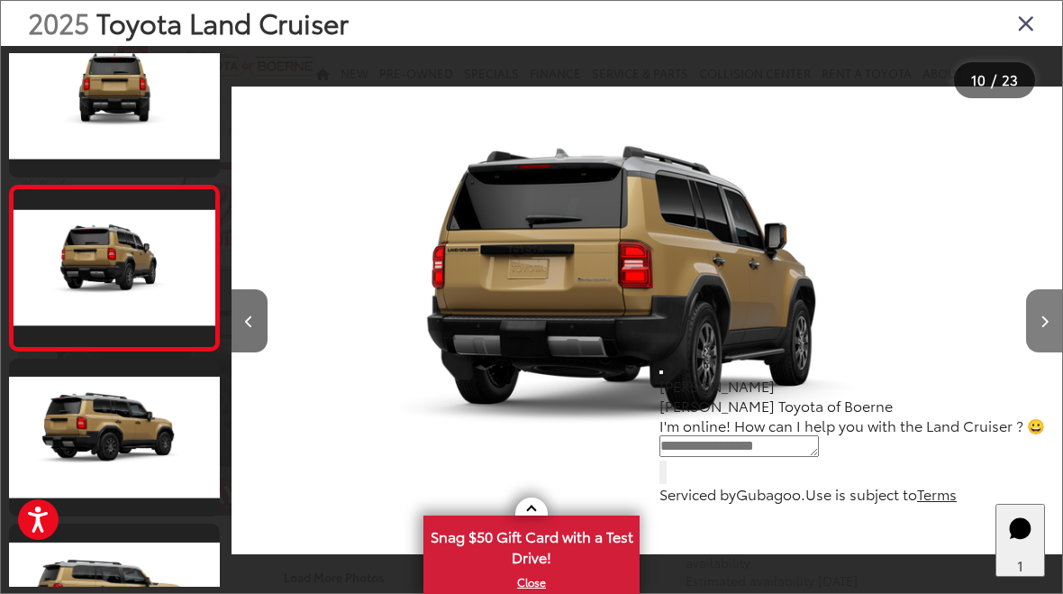
click at [1042, 328] on button "Next image" at bounding box center [1044, 320] width 36 height 63
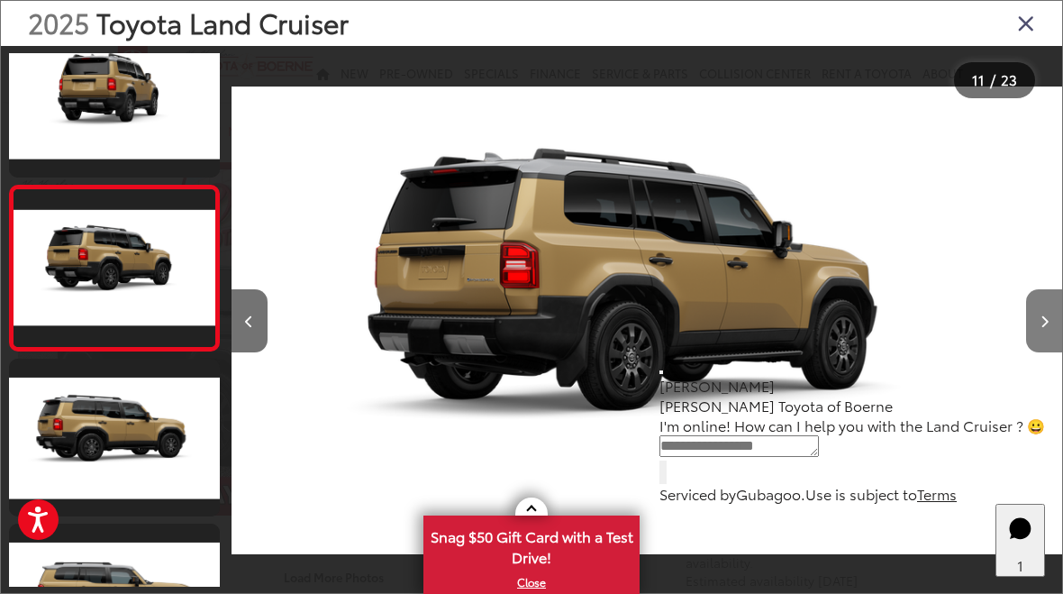
click at [1041, 330] on button "Next image" at bounding box center [1044, 320] width 36 height 63
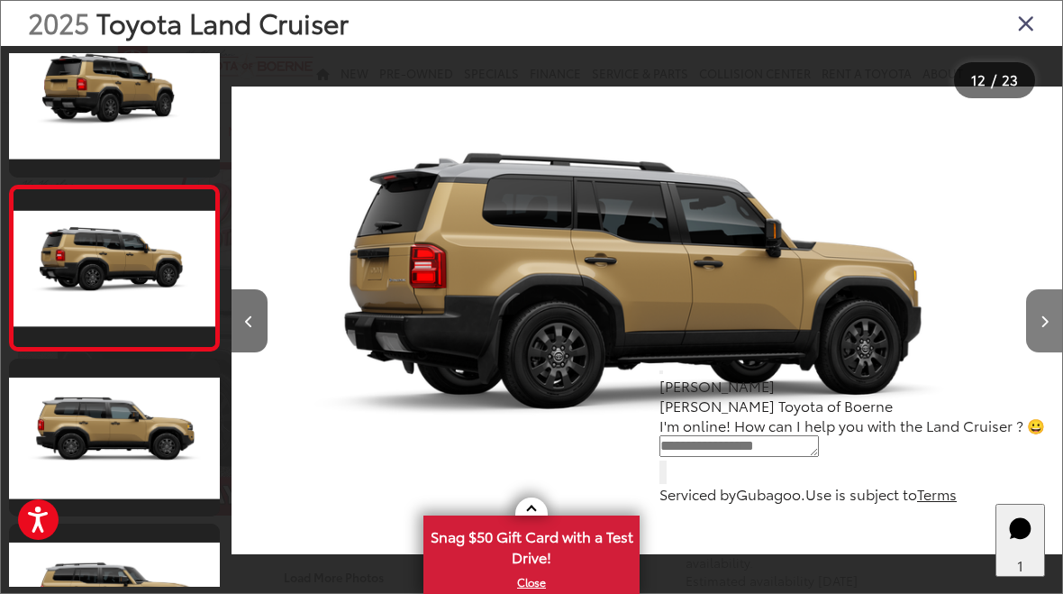
click at [1059, 322] on button "Next image" at bounding box center [1044, 320] width 36 height 63
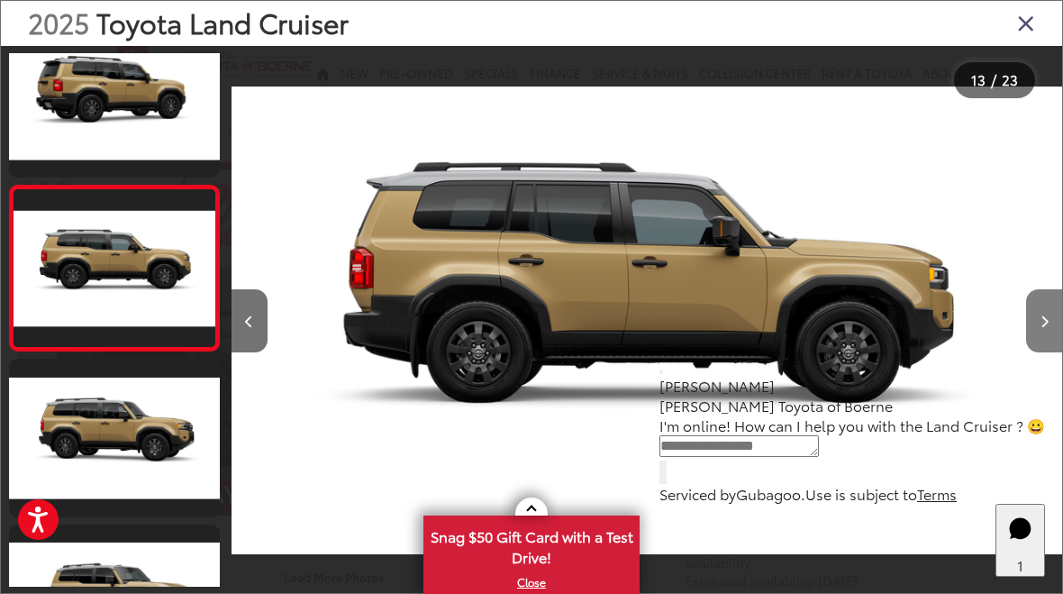
click at [1052, 327] on button "Next image" at bounding box center [1044, 320] width 36 height 63
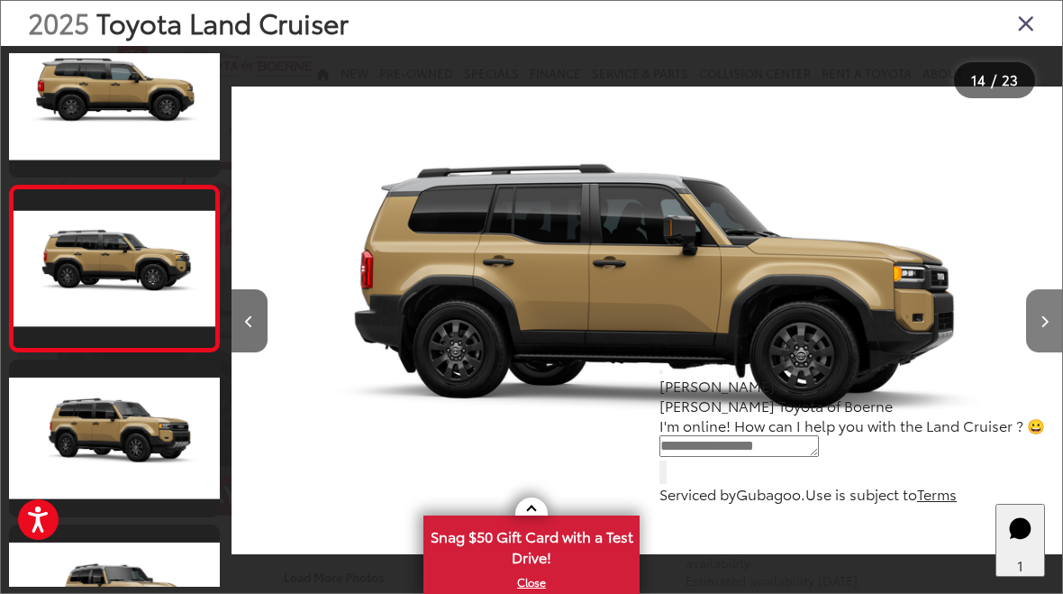
click at [1053, 326] on button "Next image" at bounding box center [1044, 320] width 36 height 63
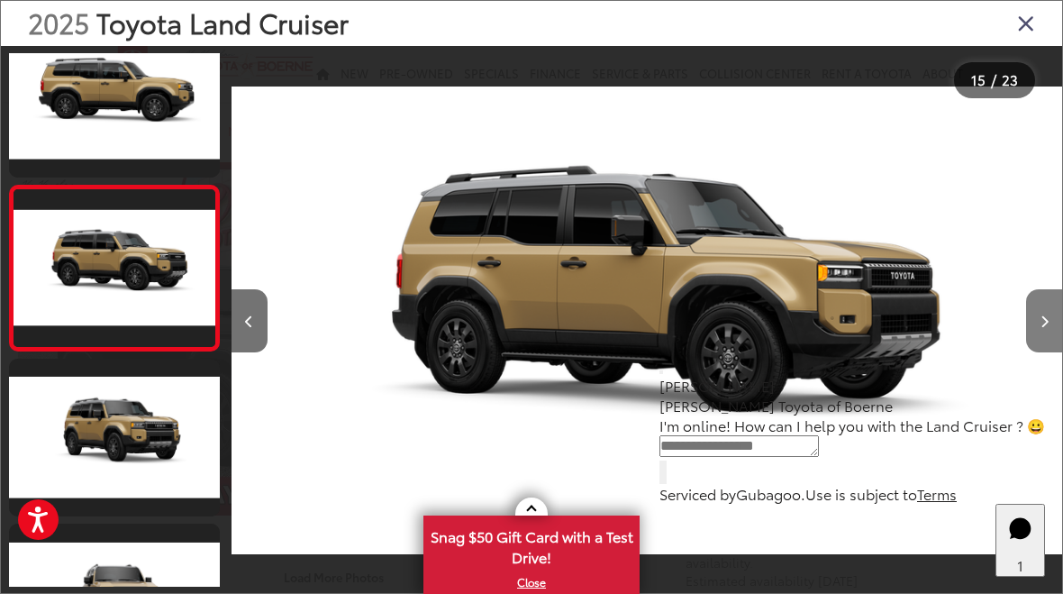
click at [1053, 329] on button "Next image" at bounding box center [1044, 320] width 36 height 63
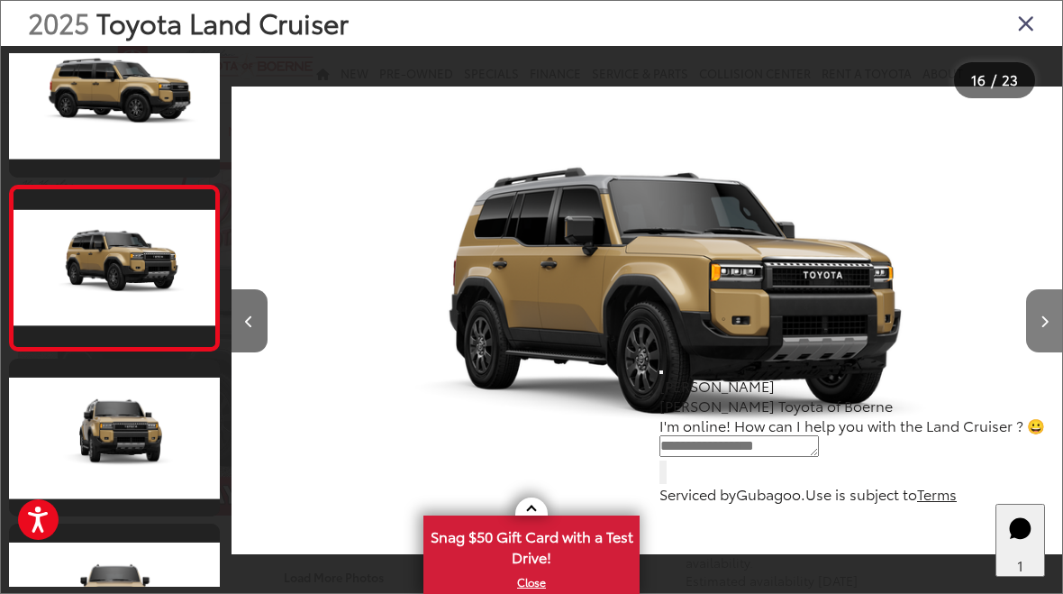
click at [1053, 330] on button "Next image" at bounding box center [1044, 320] width 36 height 63
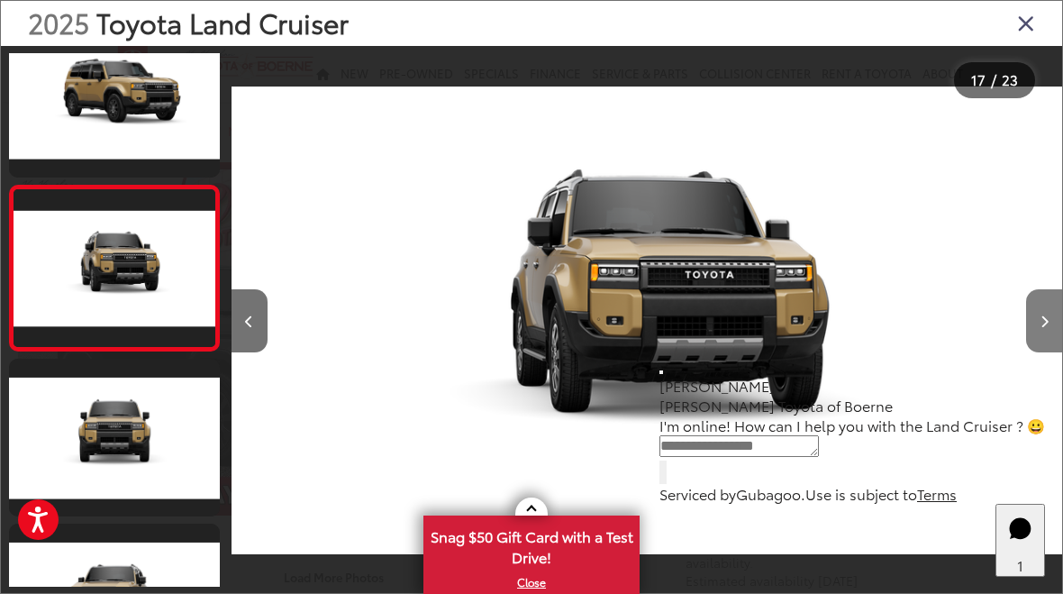
click at [1042, 332] on button "Next image" at bounding box center [1044, 320] width 36 height 63
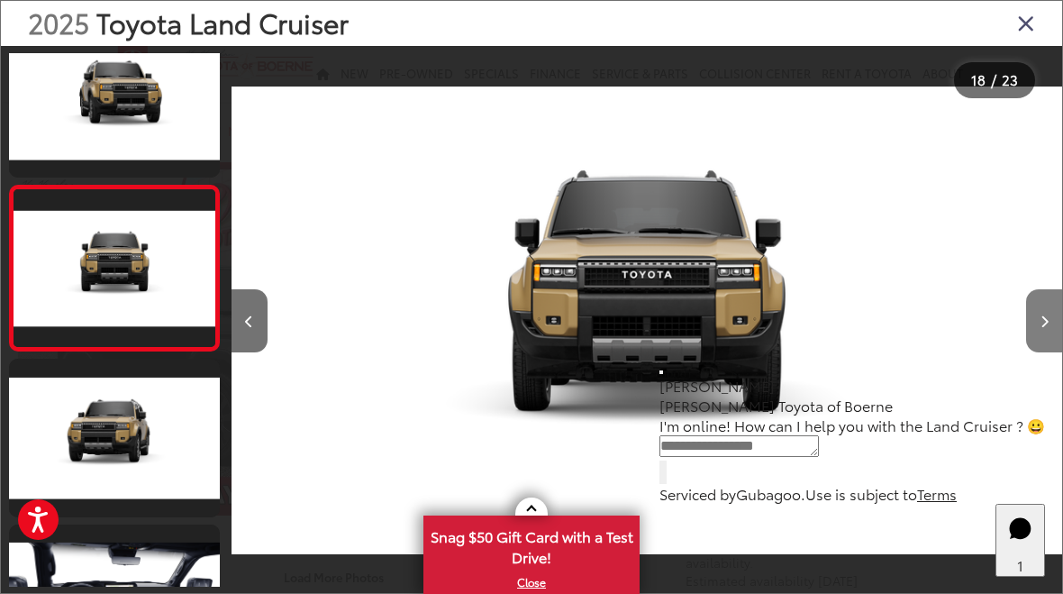
click at [1055, 328] on button "Next image" at bounding box center [1044, 320] width 36 height 63
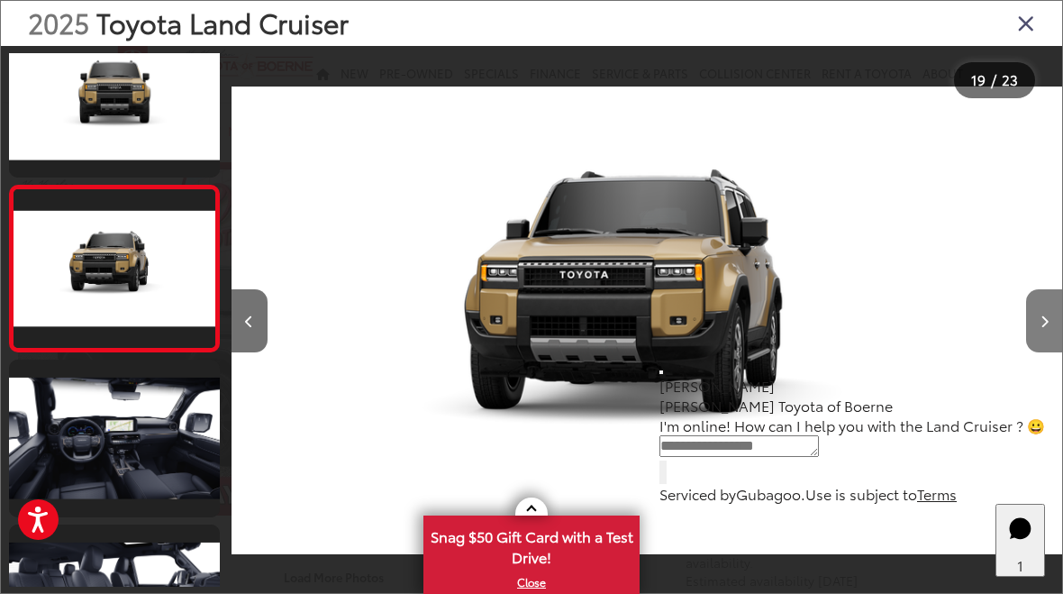
click at [1056, 328] on button "Next image" at bounding box center [1044, 320] width 36 height 63
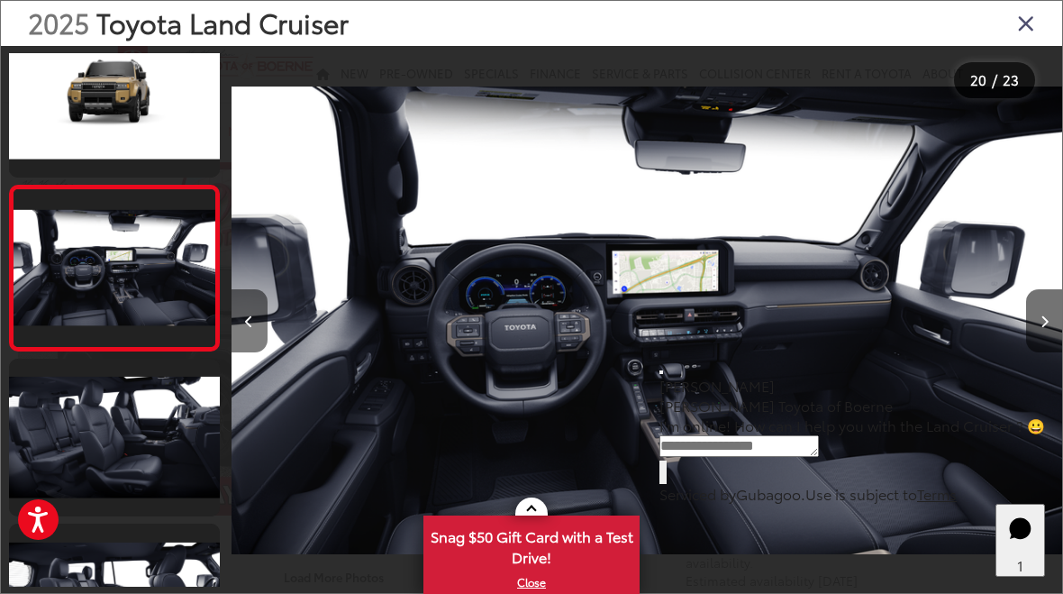
click at [264, 334] on button "Previous image" at bounding box center [250, 320] width 36 height 63
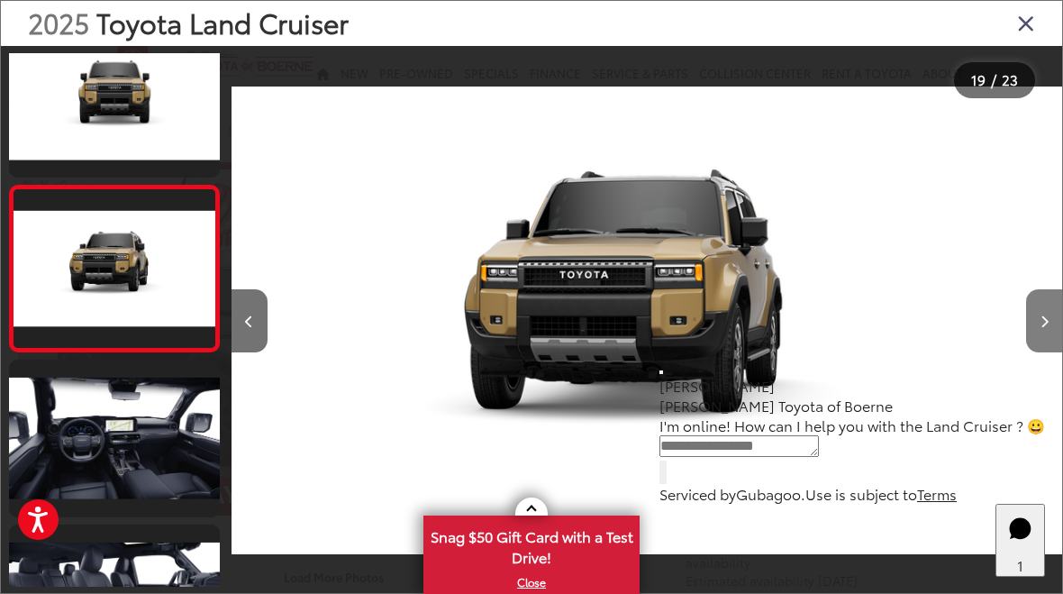
click at [1060, 314] on button "Next image" at bounding box center [1044, 320] width 36 height 63
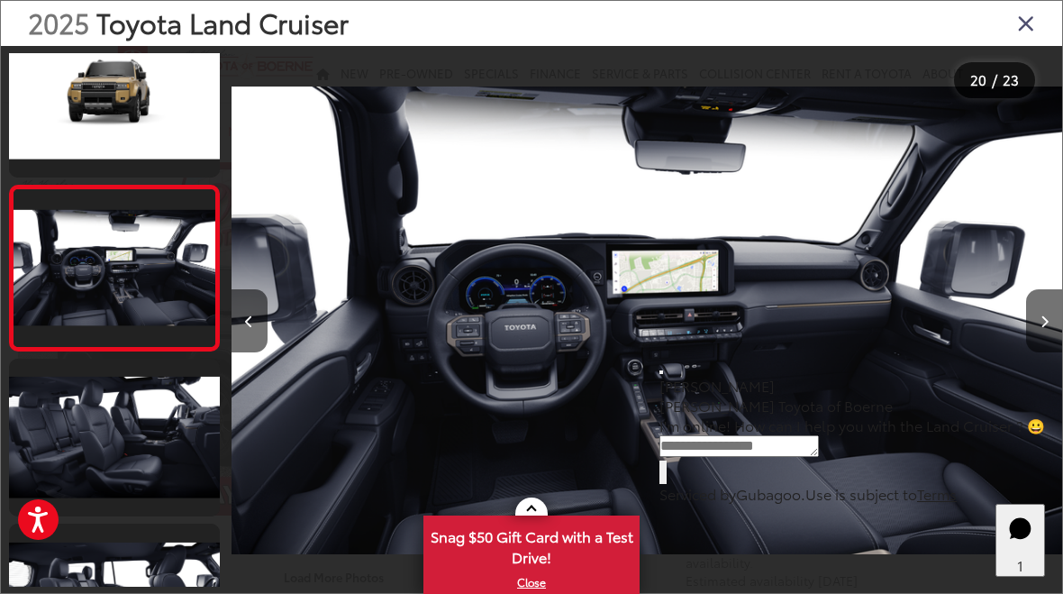
click at [939, 396] on p "[PERSON_NAME]" at bounding box center [853, 386] width 386 height 20
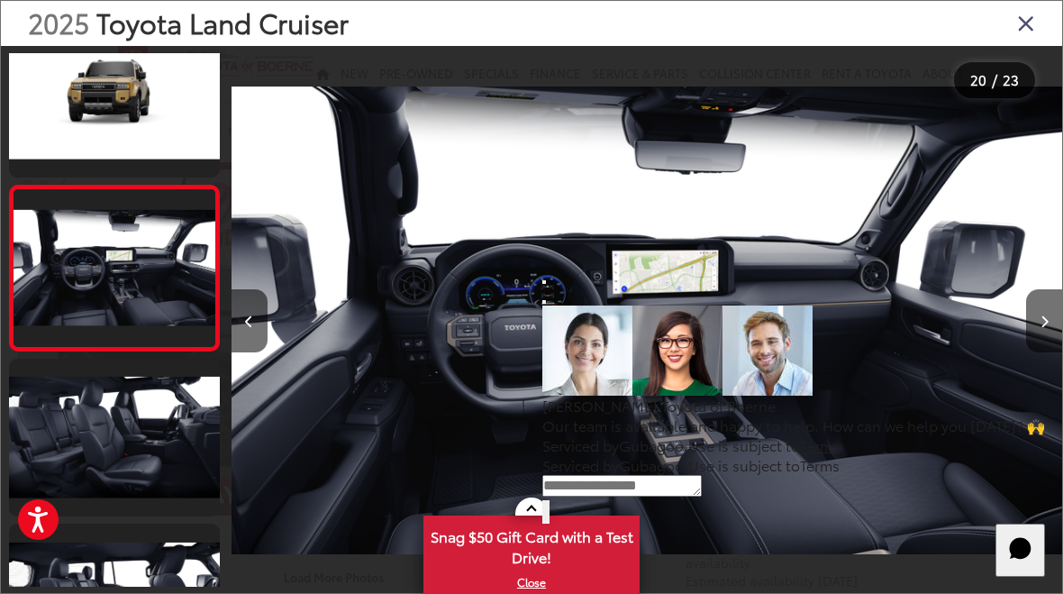
click at [1033, 266] on div "Vic Vaughan Toyota of Boerne Our team is available and happy to help. How can w…" at bounding box center [793, 395] width 503 height 258
click at [988, 314] on div at bounding box center [793, 350] width 503 height 90
click at [1045, 328] on div at bounding box center [793, 350] width 503 height 90
click at [1042, 333] on div at bounding box center [793, 350] width 503 height 90
click at [983, 455] on p "Serviced by Gubagoo . Use is subject to Terms" at bounding box center [793, 445] width 503 height 20
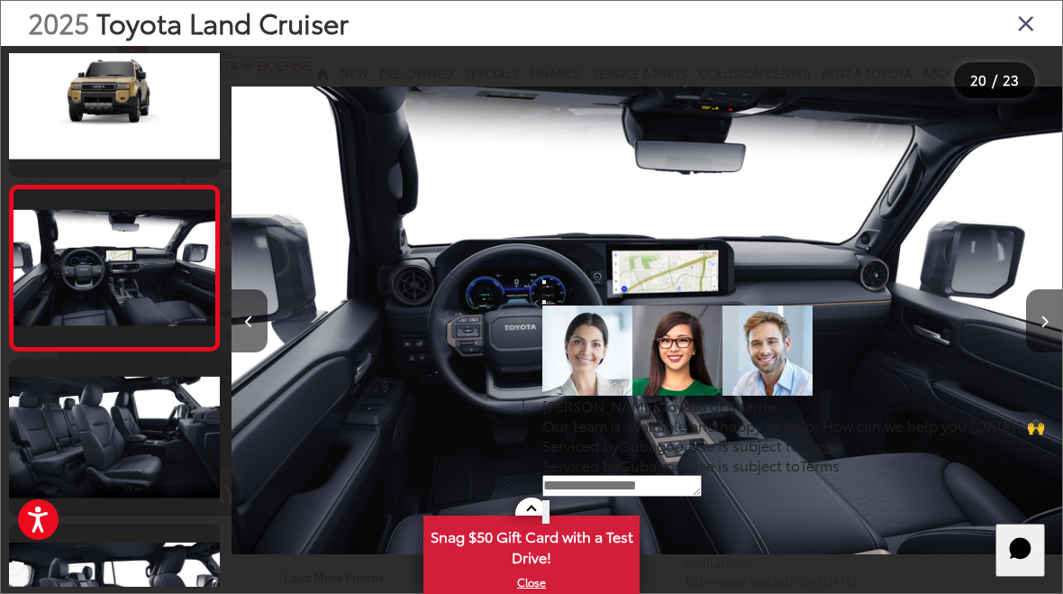
click at [550, 523] on button "Send Message" at bounding box center [548, 511] width 4 height 23
click at [1009, 559] on icon "Start Chat" at bounding box center [1020, 548] width 22 height 22
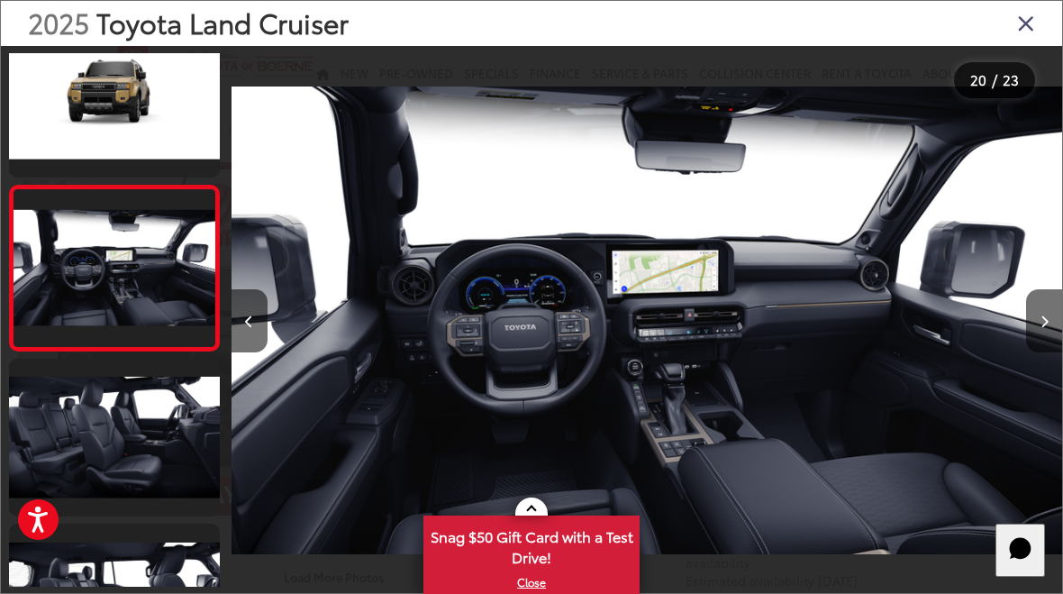
click at [1006, 434] on div at bounding box center [958, 320] width 208 height 549
click at [1052, 327] on button "Next image" at bounding box center [1044, 320] width 36 height 63
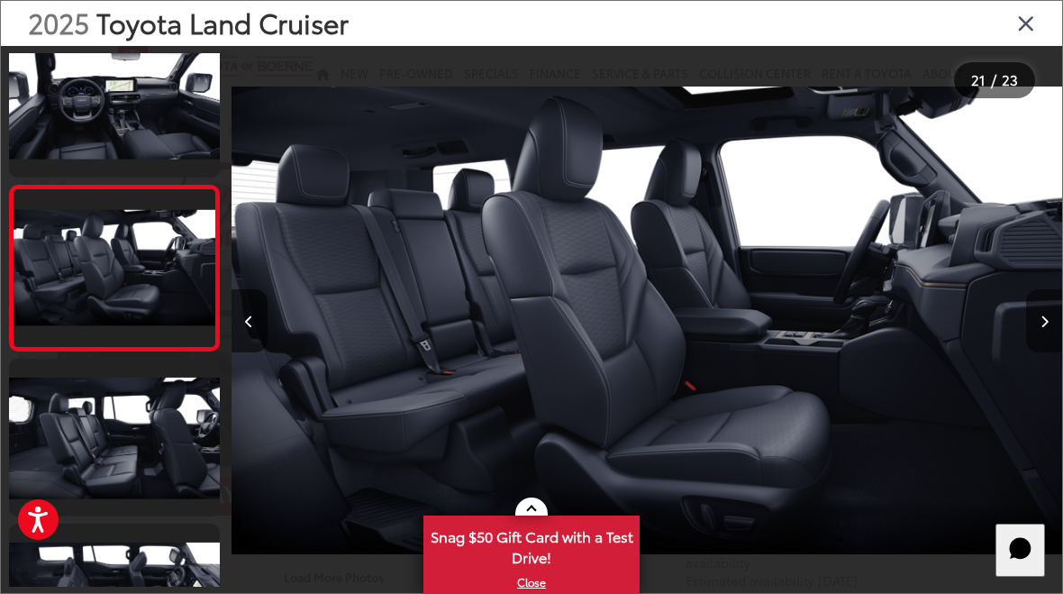
click at [1058, 328] on button "Next image" at bounding box center [1044, 320] width 36 height 63
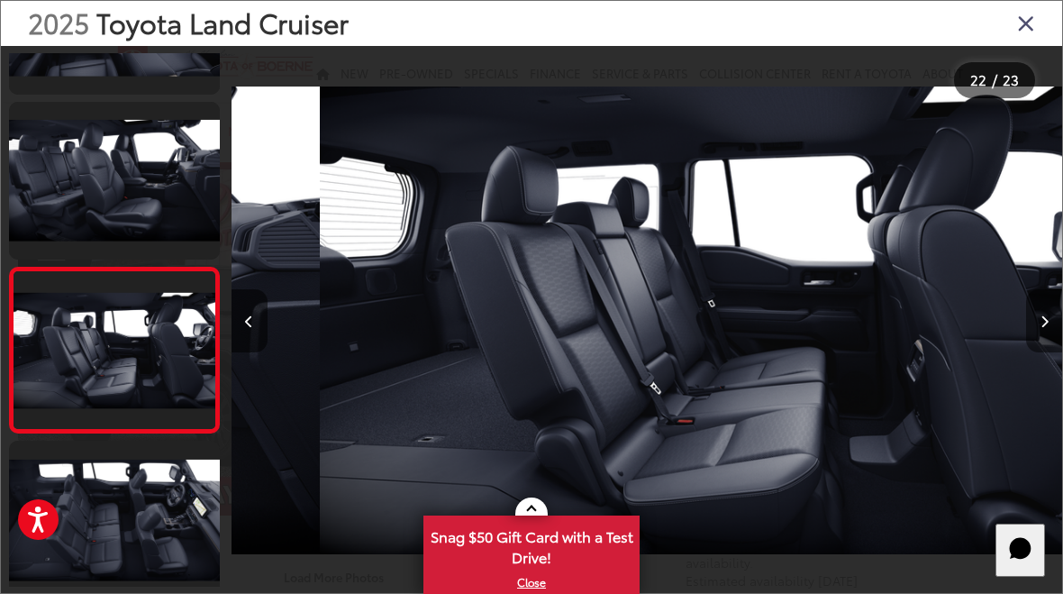
scroll to position [0, 17454]
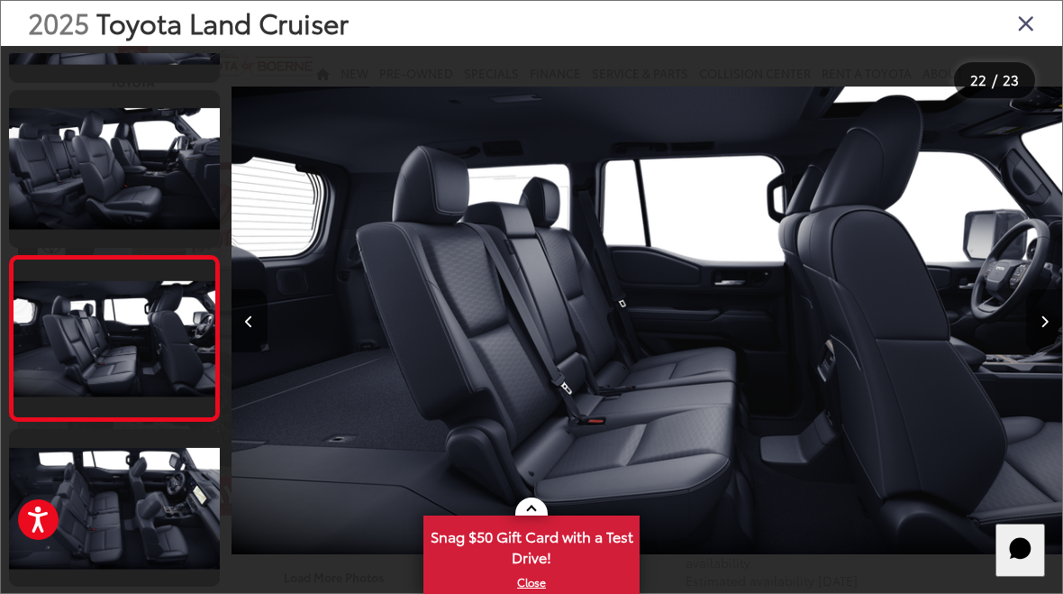
click at [1043, 334] on button "Next image" at bounding box center [1044, 320] width 36 height 63
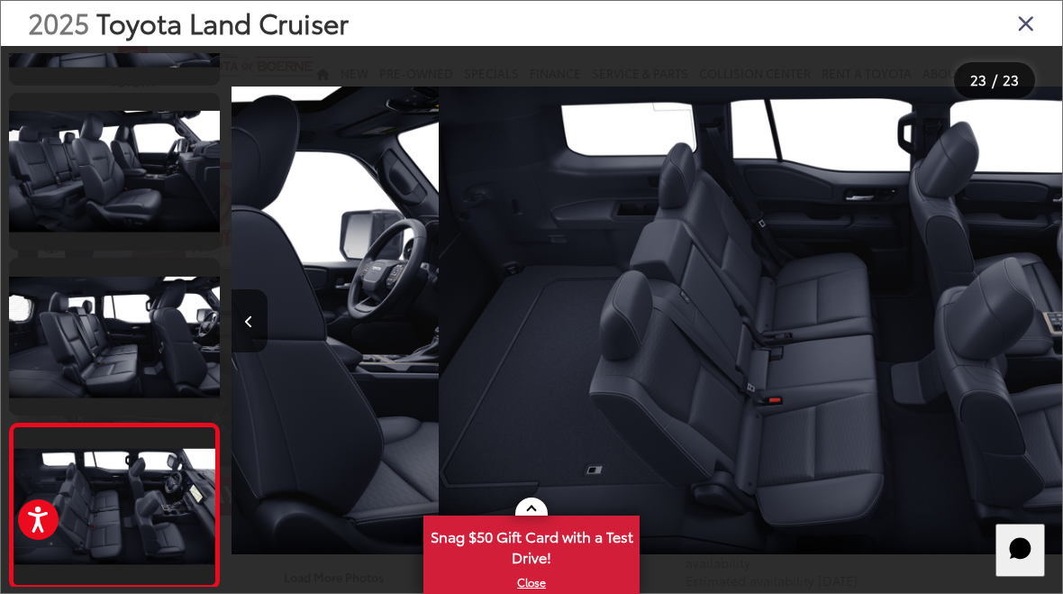
scroll to position [0, 18284]
